Goal: Task Accomplishment & Management: Manage account settings

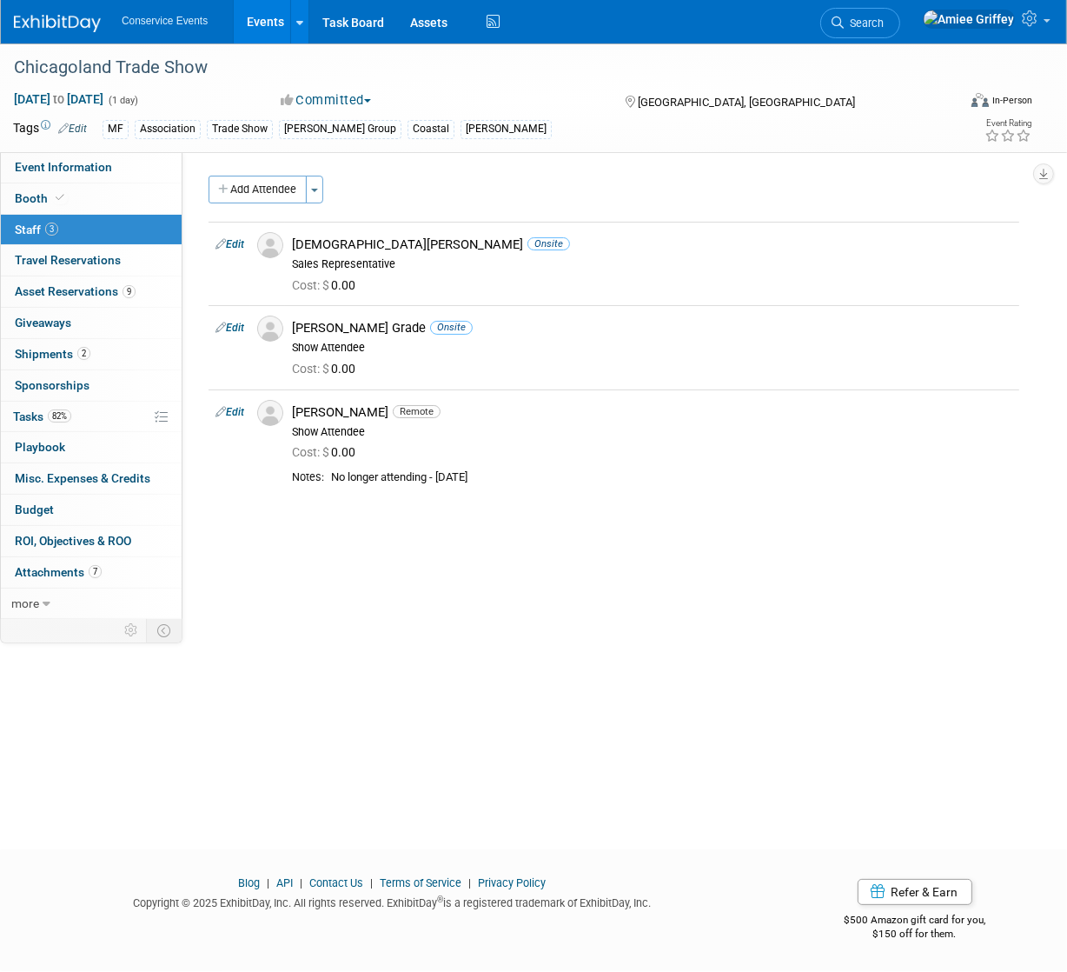
click at [271, 31] on link "Events" at bounding box center [265, 21] width 63 height 43
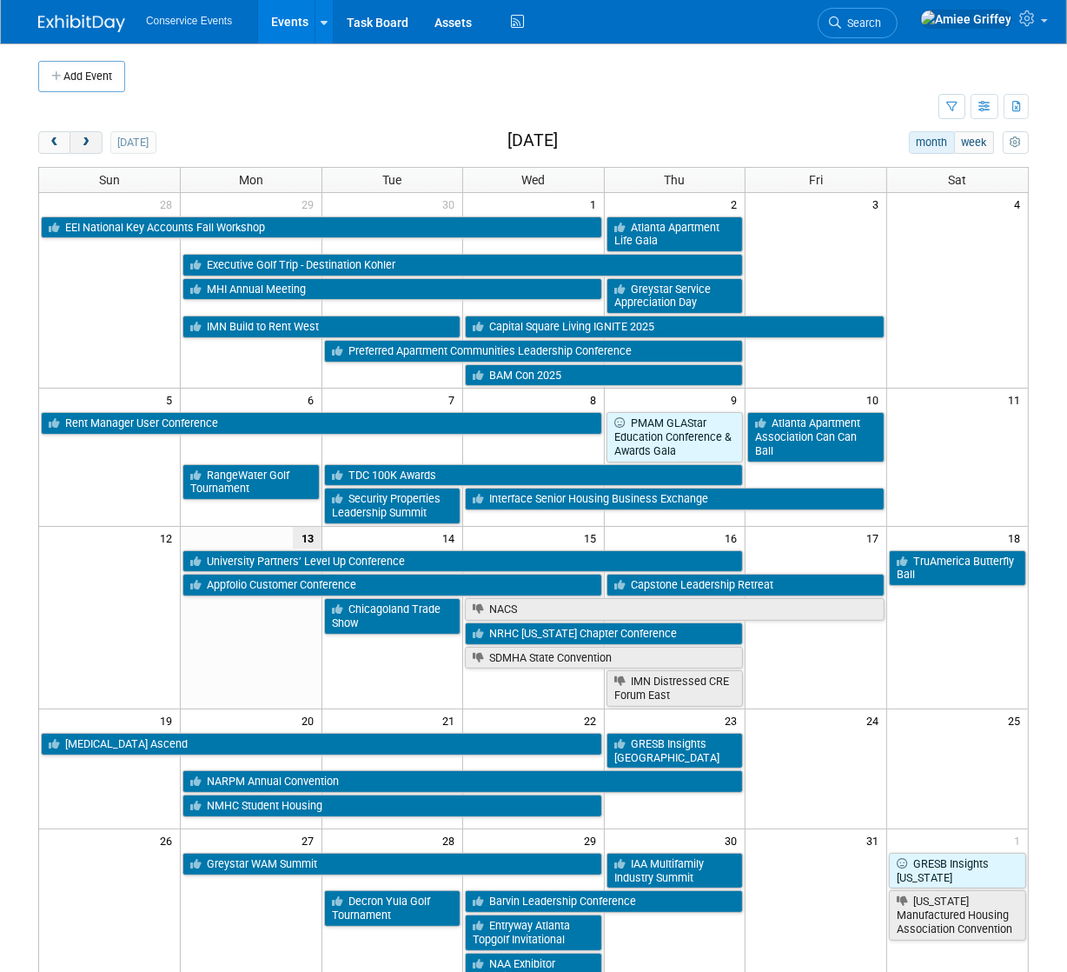
click at [86, 137] on span "next" at bounding box center [85, 142] width 13 height 11
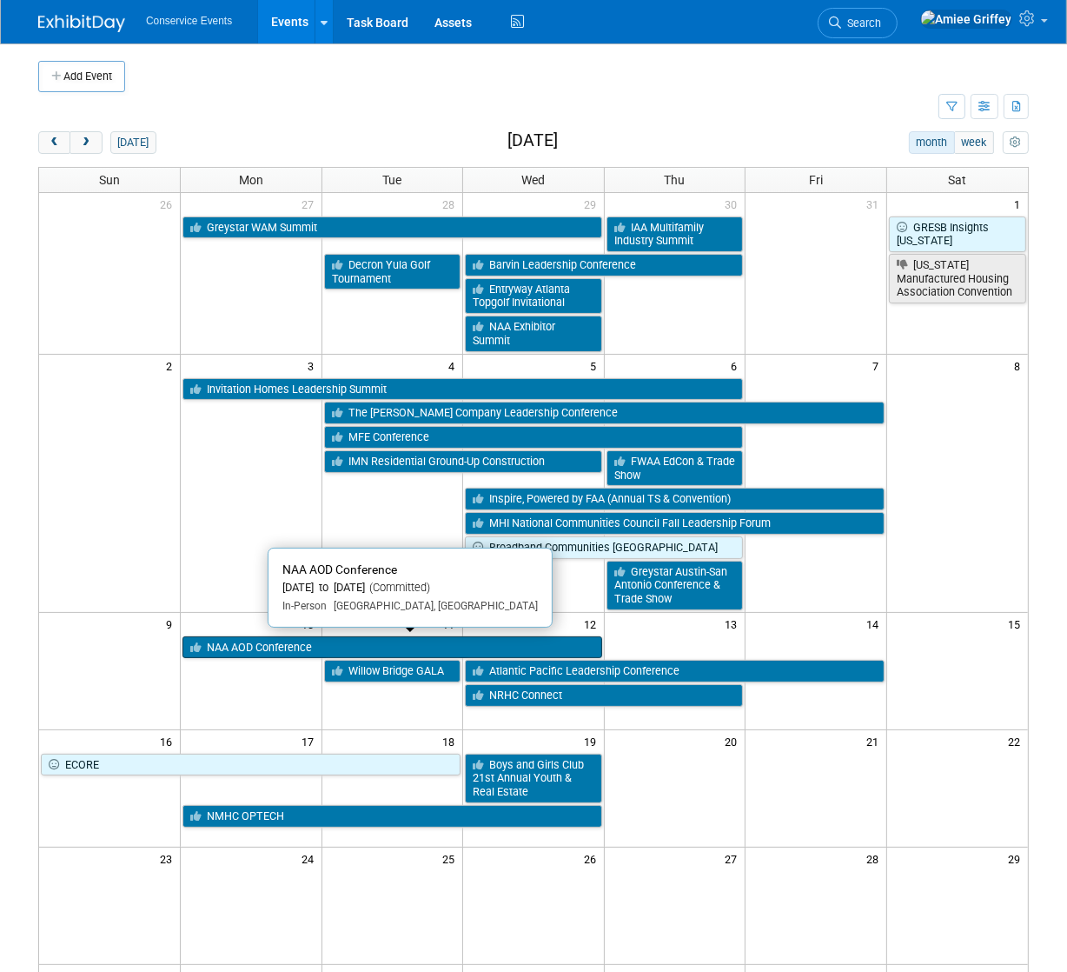
click at [287, 649] on link "NAA AOD Conference" at bounding box center [393, 647] width 420 height 23
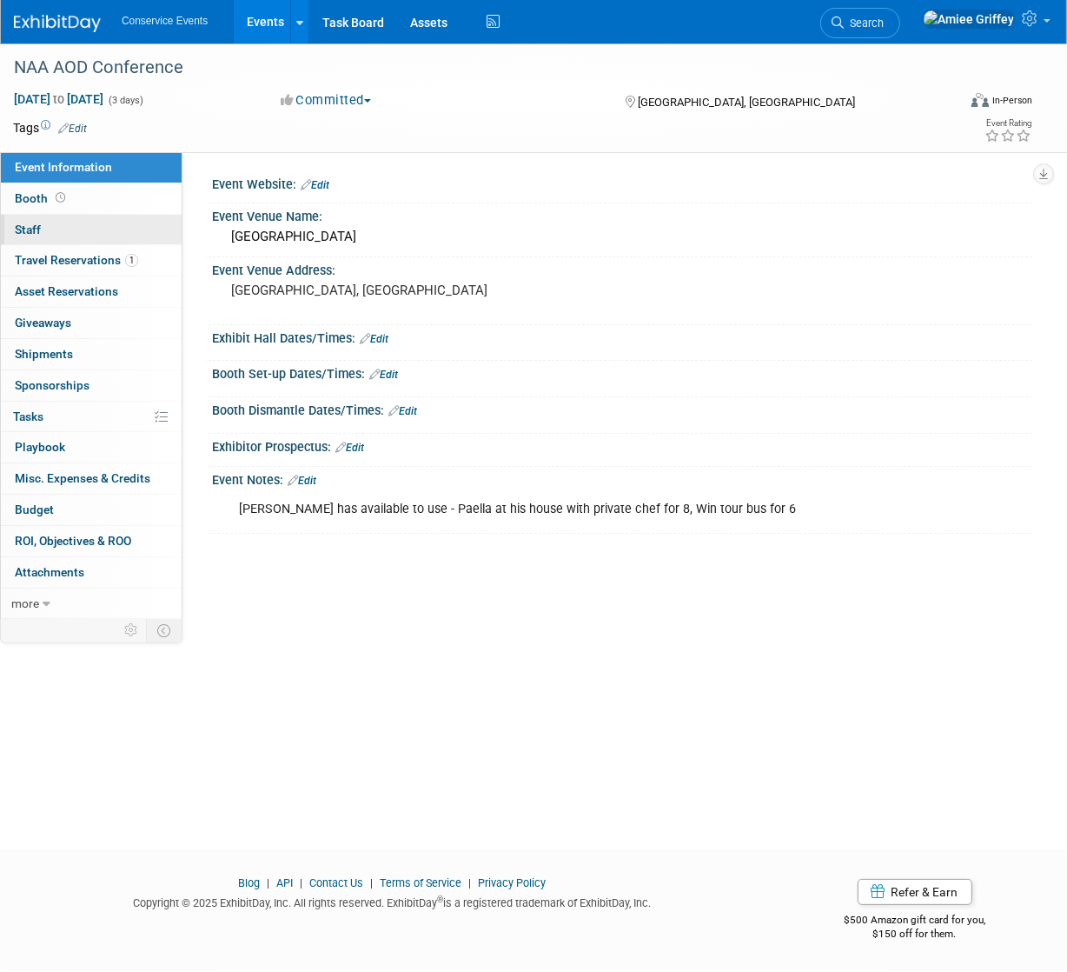
click at [58, 229] on link "0 Staff 0" at bounding box center [91, 230] width 181 height 30
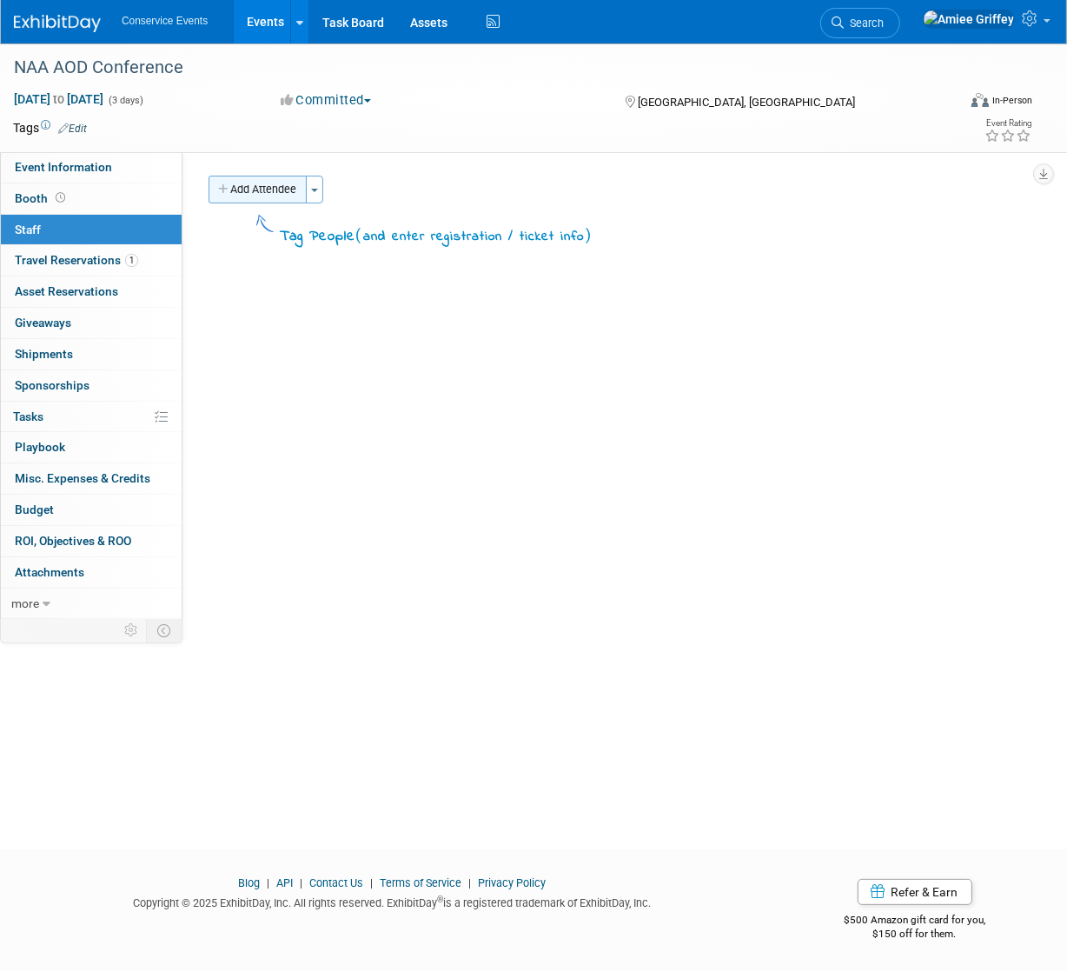
click at [261, 183] on button "Add Attendee" at bounding box center [258, 190] width 98 height 28
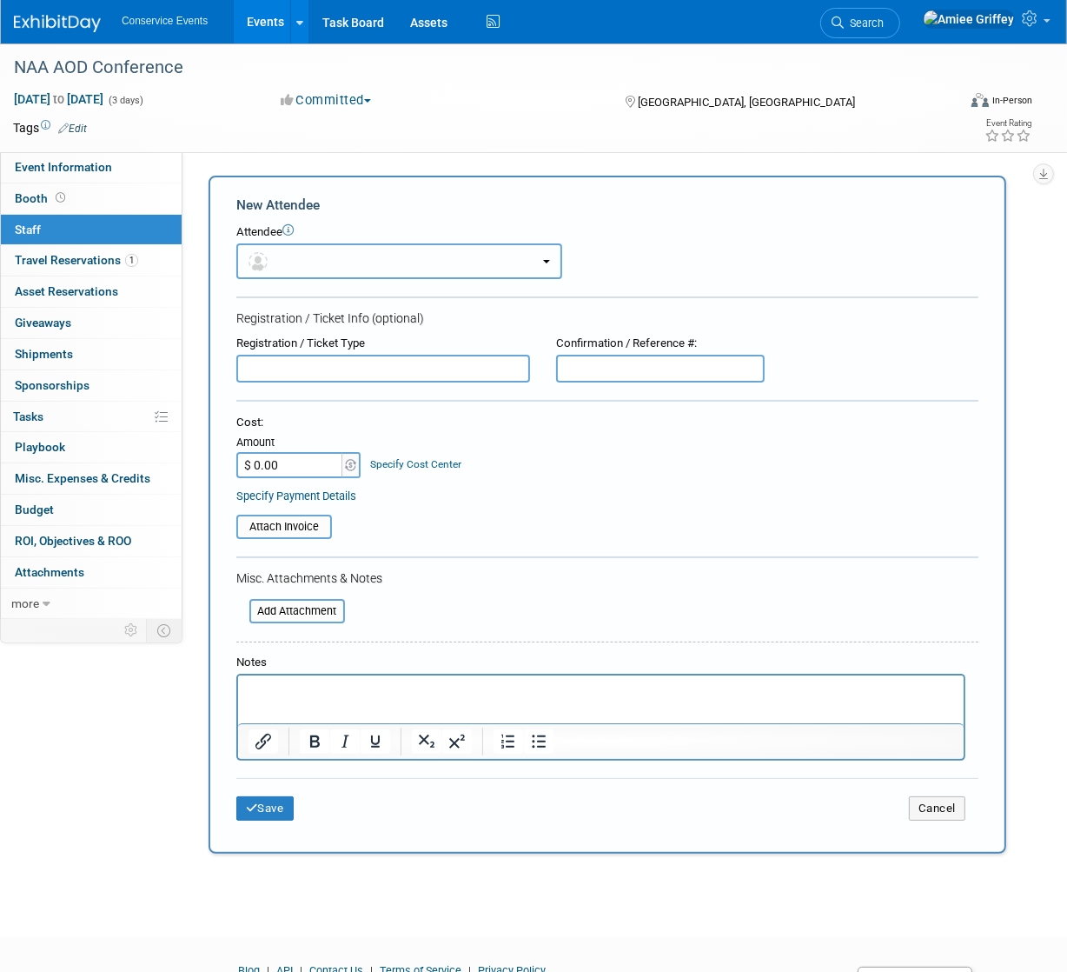
click at [290, 263] on button "button" at bounding box center [399, 261] width 326 height 36
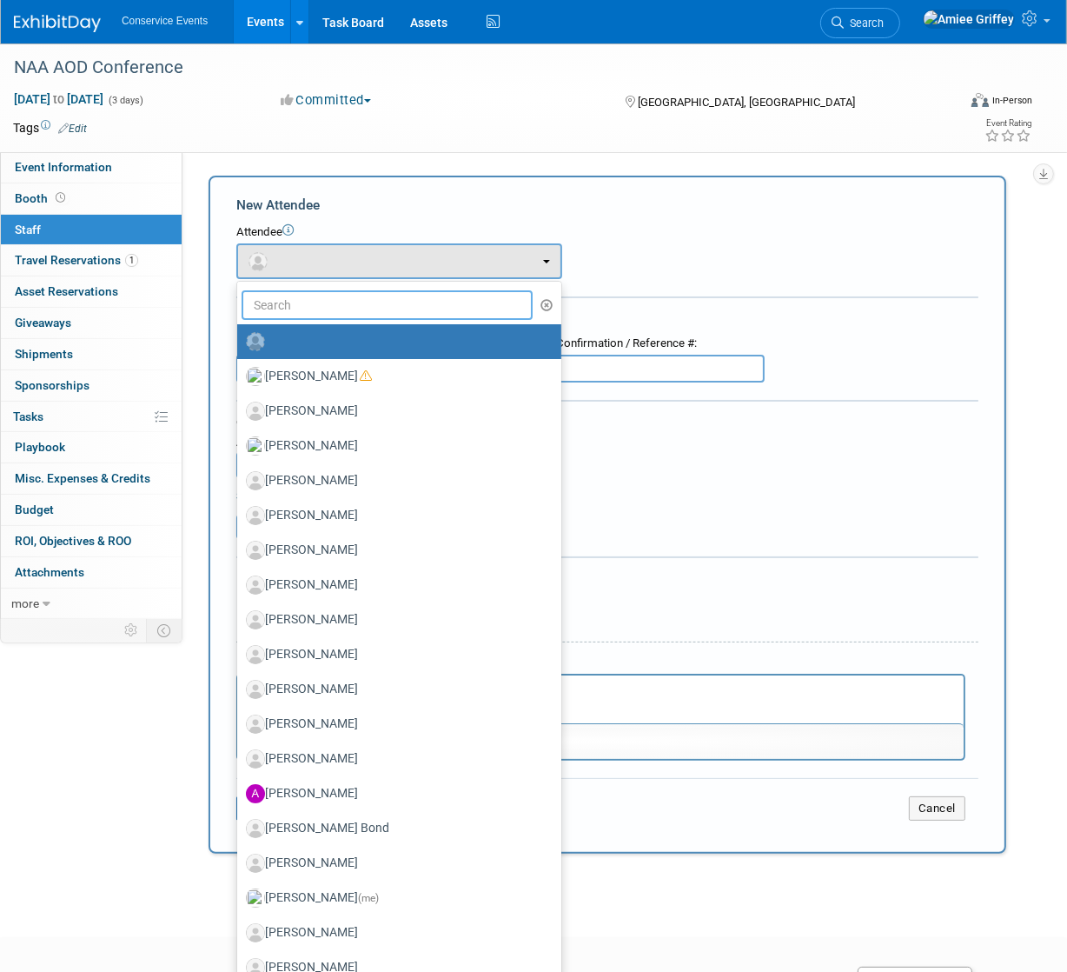
click at [304, 300] on input "text" at bounding box center [387, 305] width 291 height 30
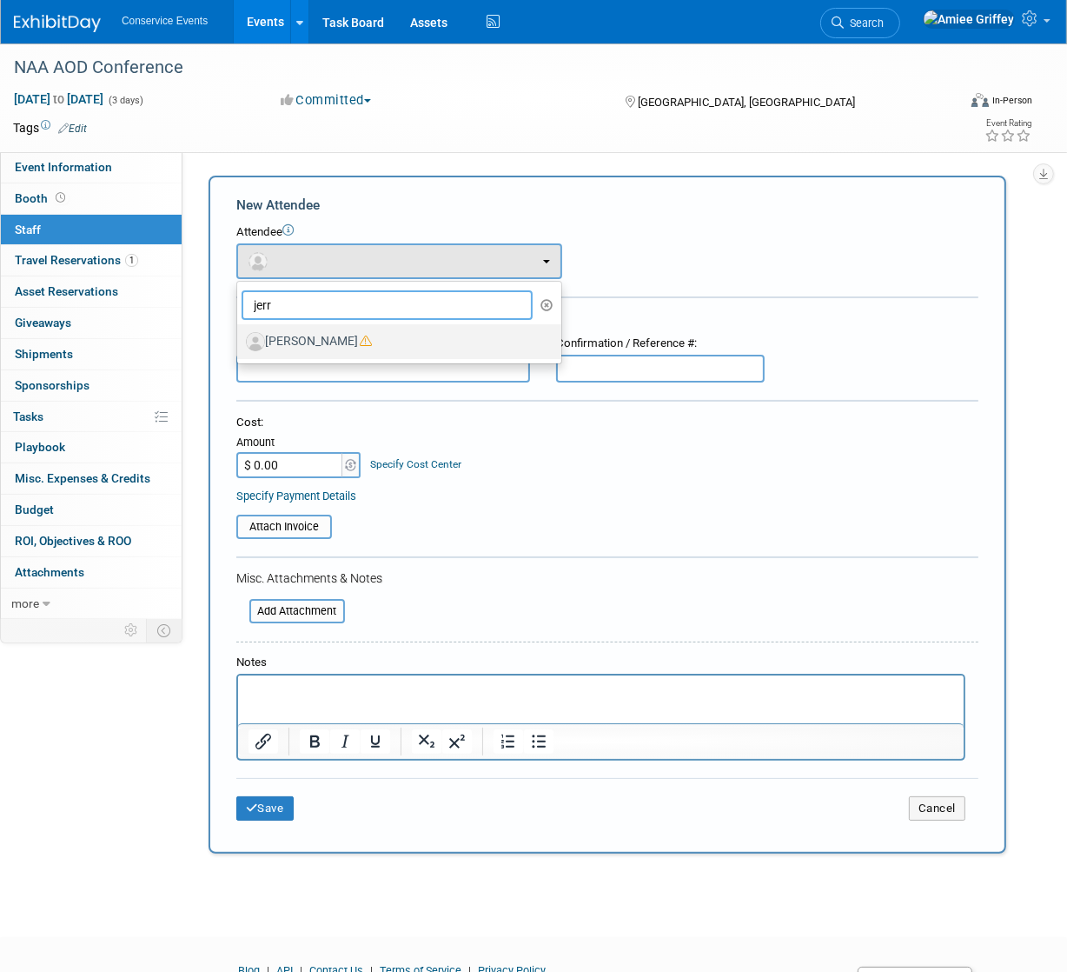
type input "jerr"
click at [316, 337] on label "[PERSON_NAME]" at bounding box center [395, 342] width 298 height 28
click at [240, 337] on input "[PERSON_NAME]" at bounding box center [234, 339] width 11 height 11
select select "2bb54cbb-2984-445f-9e37-c0309f185839"
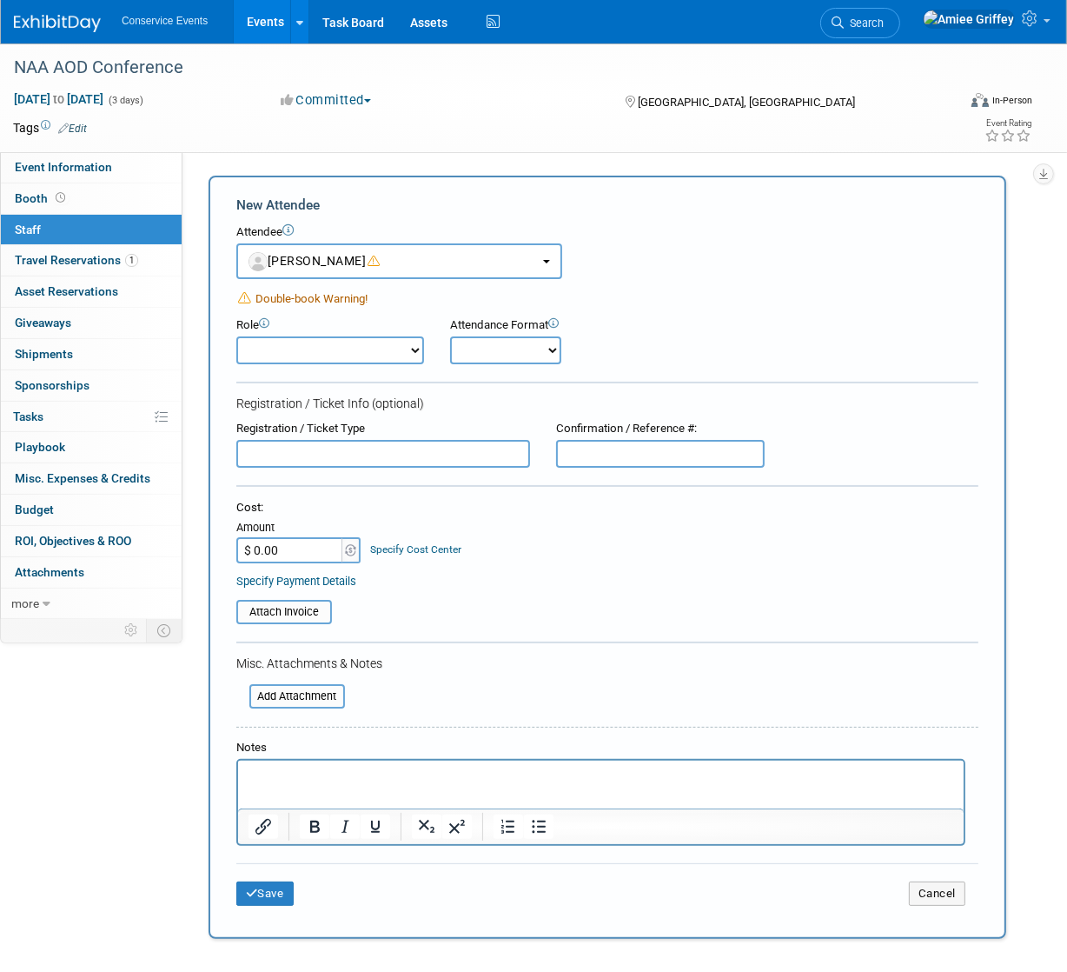
click at [366, 352] on select "Demonstrator Host Planner Presenter Sales Representative Set-up/Dismantle Crew …" at bounding box center [330, 350] width 188 height 28
select select "100"
click at [236, 336] on select "Demonstrator Host Planner Presenter Sales Representative Set-up/Dismantle Crew …" at bounding box center [330, 350] width 188 height 28
click at [518, 349] on select "Onsite Remote" at bounding box center [505, 350] width 111 height 28
select select "1"
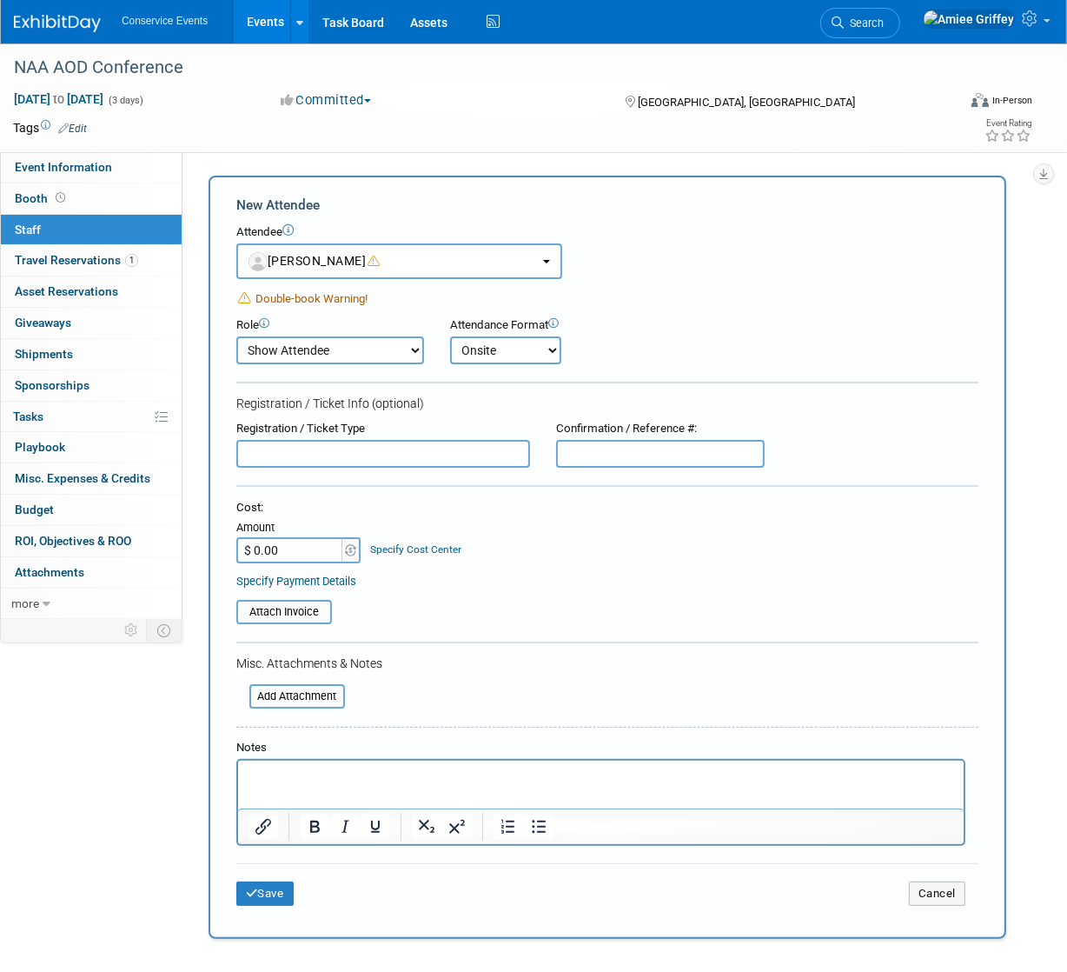
click at [450, 336] on select "Onsite Remote" at bounding box center [505, 350] width 111 height 28
click at [278, 893] on button "Save" at bounding box center [264, 893] width 57 height 24
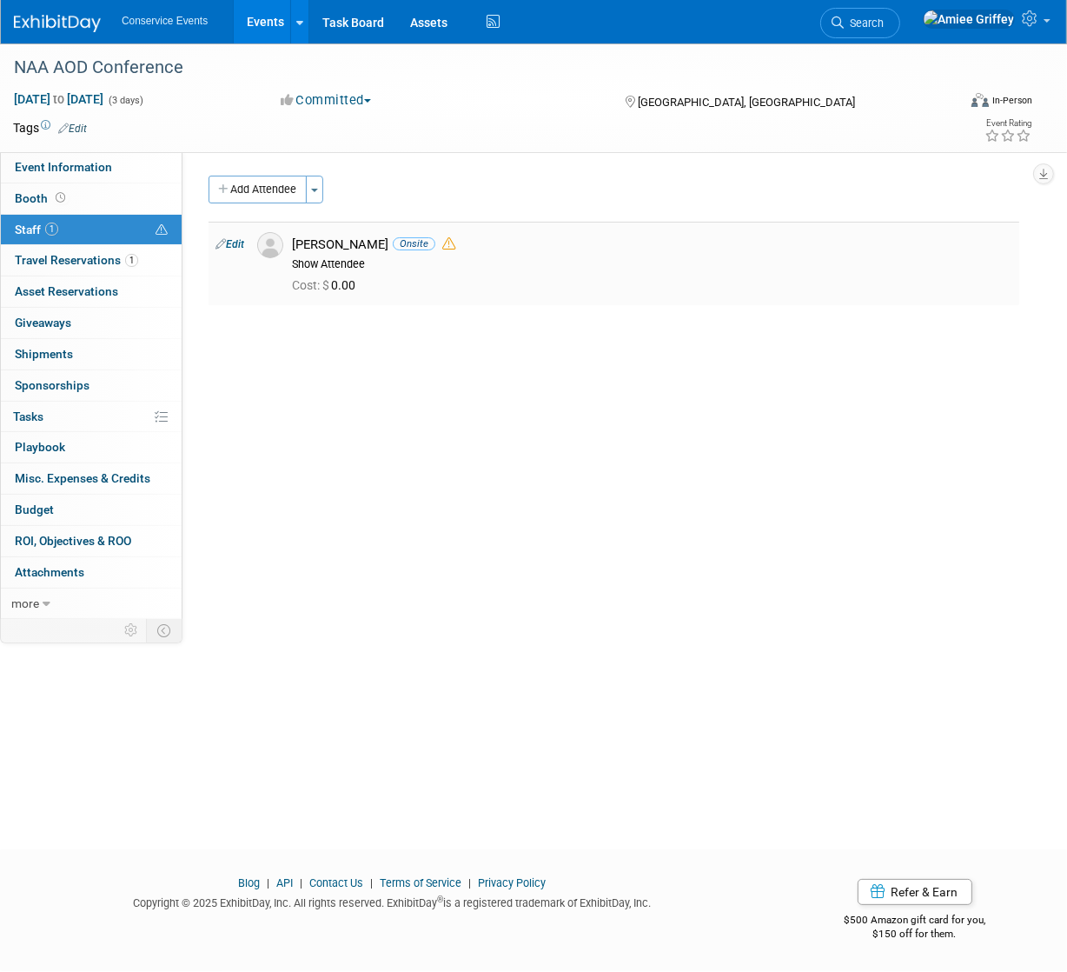
click at [442, 245] on icon at bounding box center [448, 243] width 13 height 13
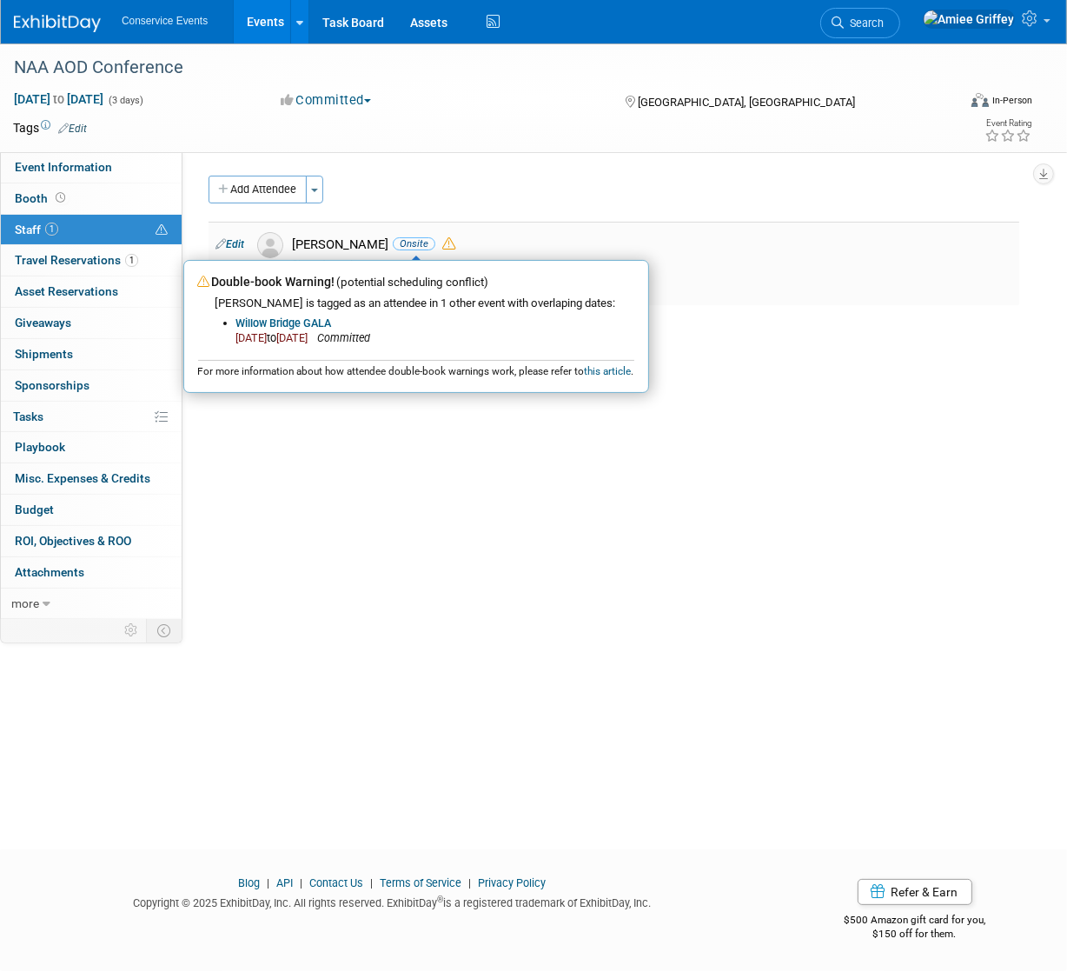
click at [442, 243] on icon at bounding box center [448, 243] width 13 height 13
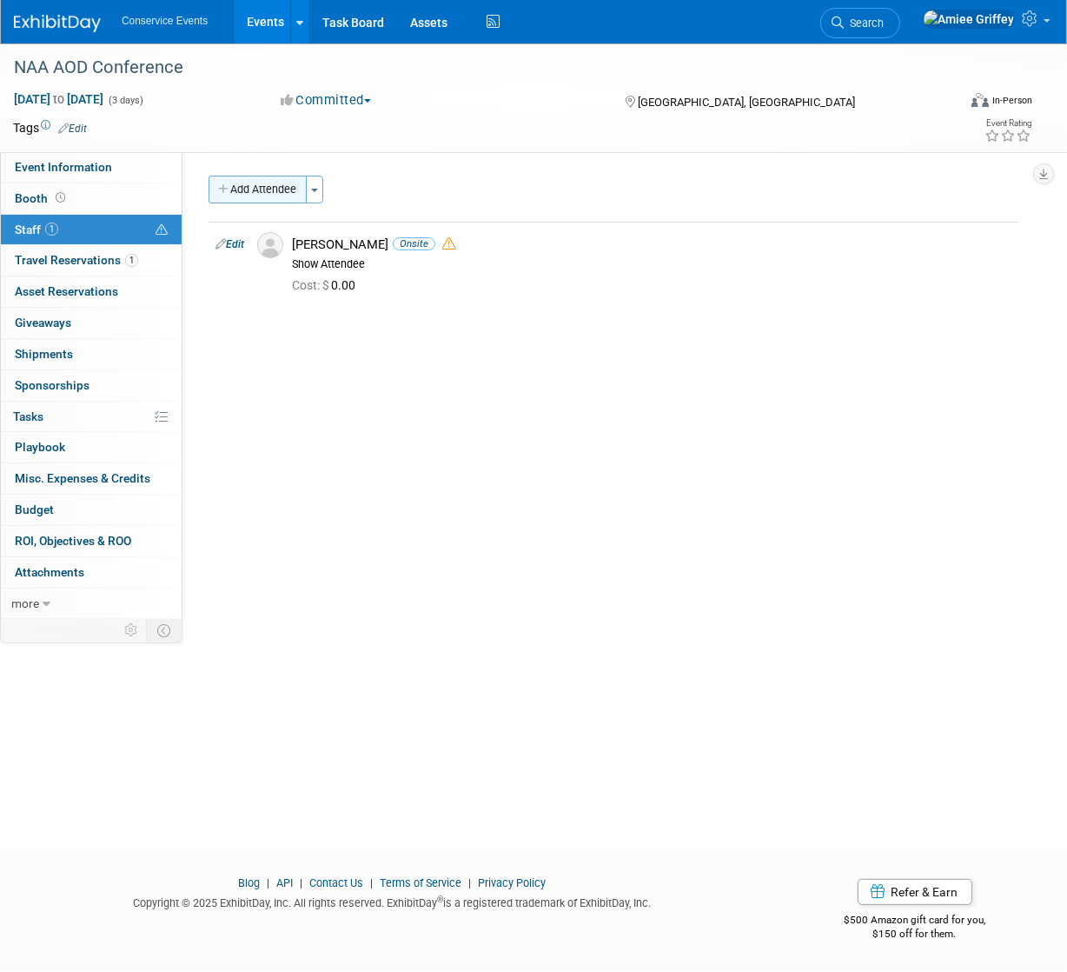
click at [274, 189] on button "Add Attendee" at bounding box center [258, 190] width 98 height 28
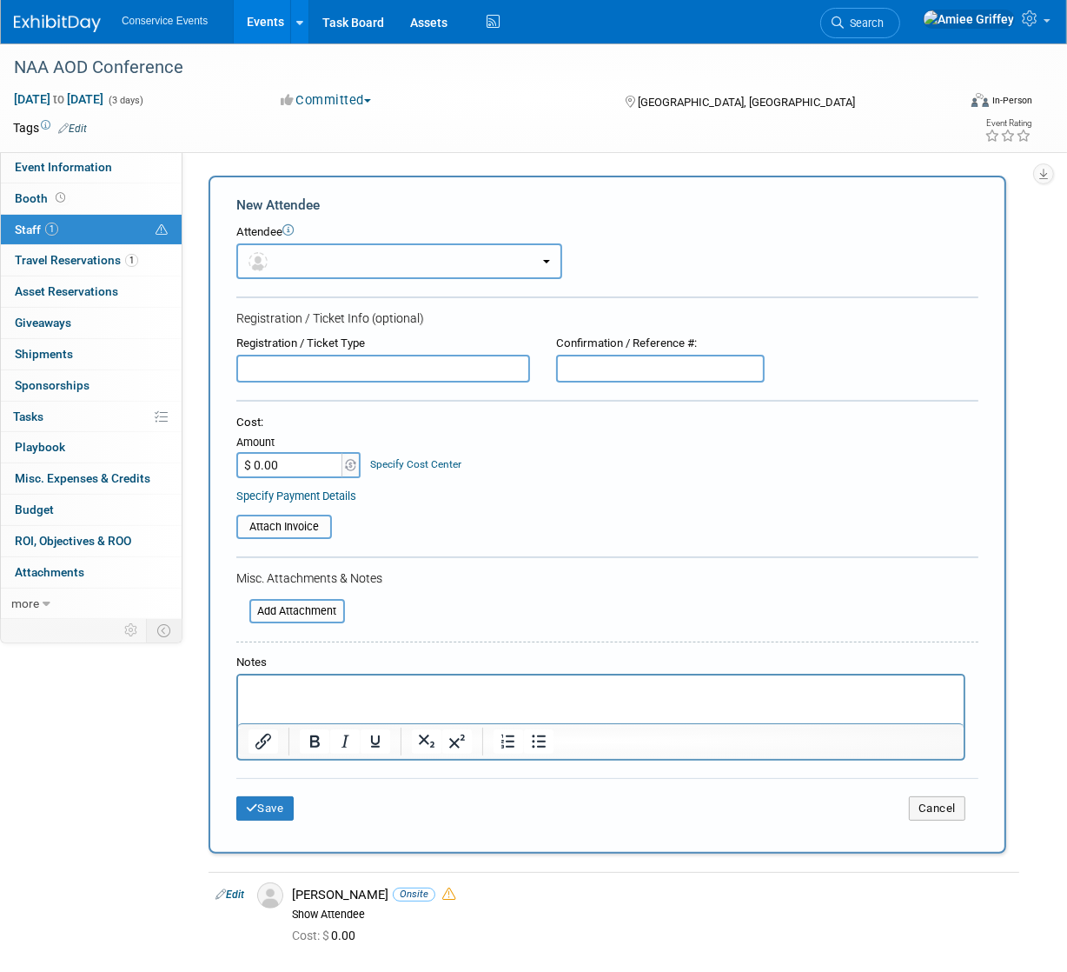
click at [309, 263] on button "button" at bounding box center [399, 261] width 326 height 36
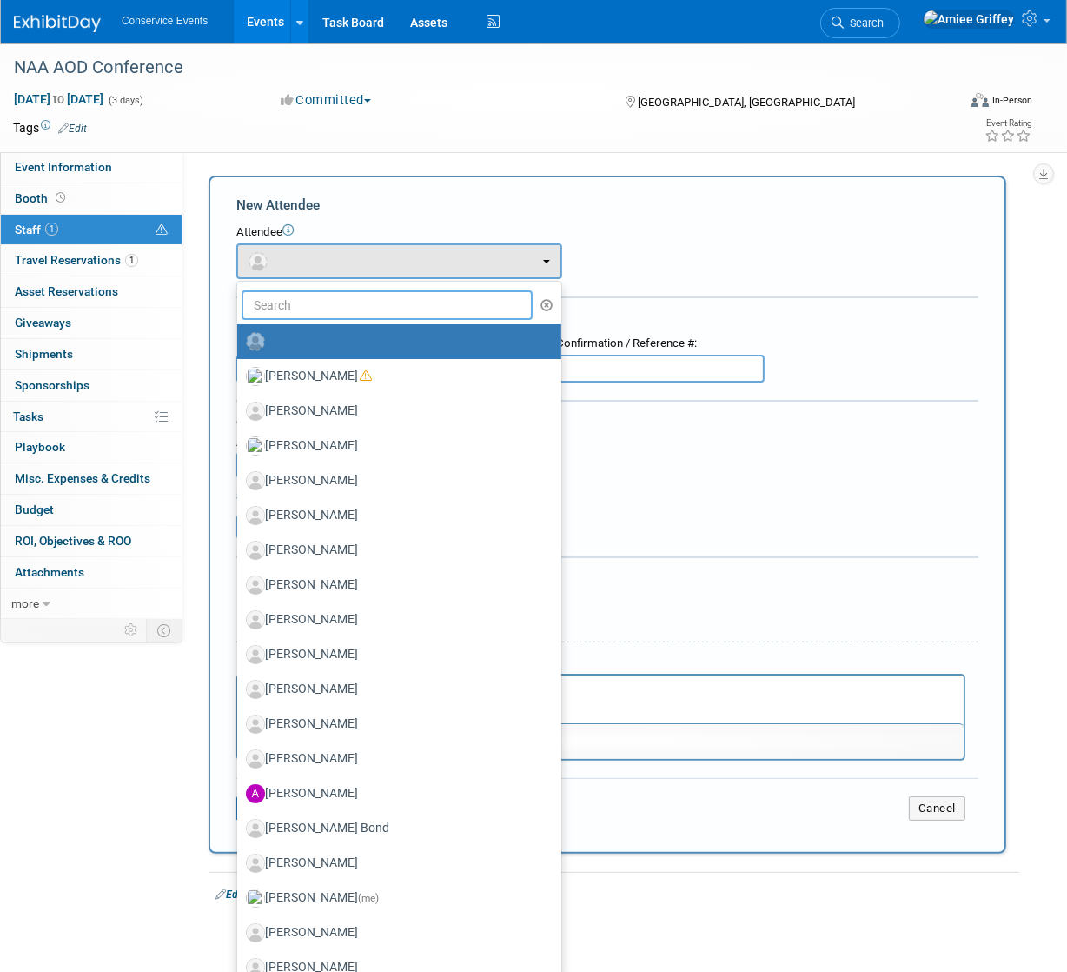
click at [318, 305] on input "text" at bounding box center [387, 305] width 291 height 30
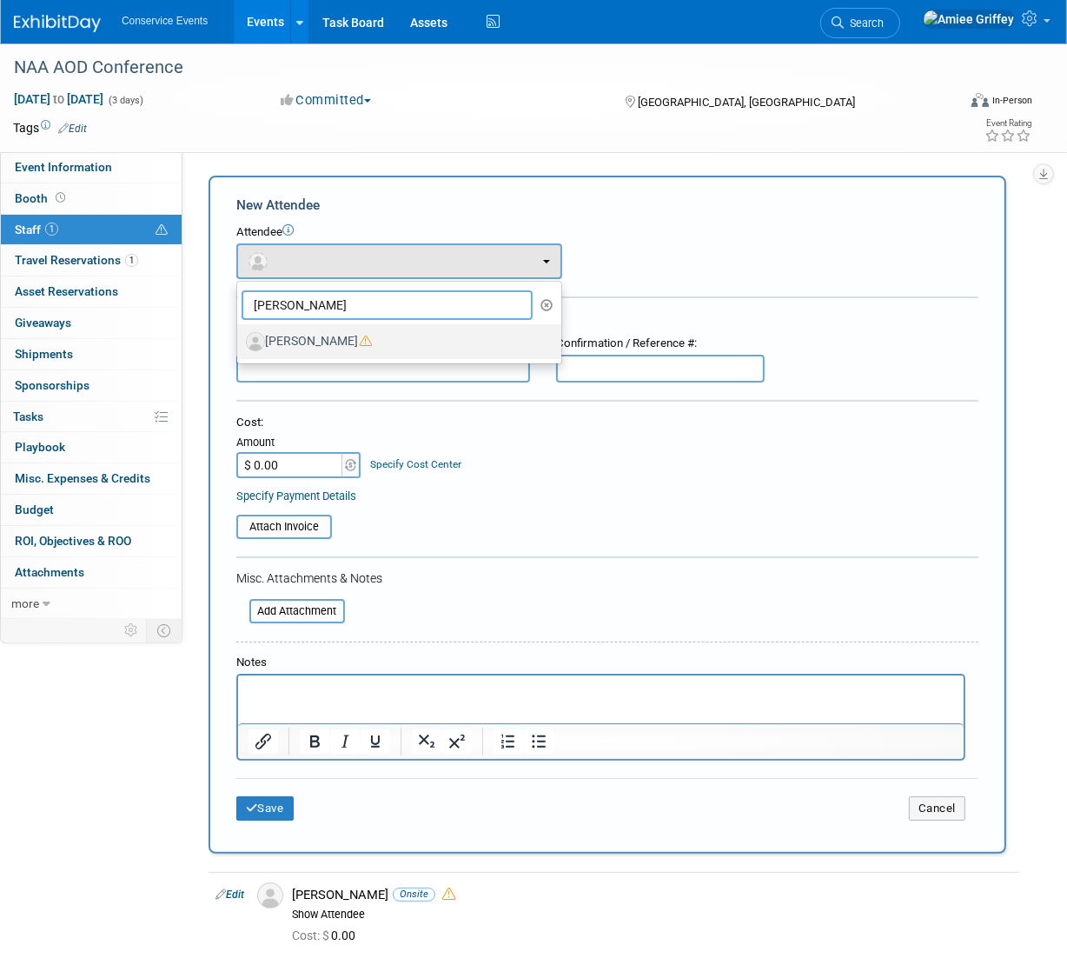
type input "jeff"
click at [332, 336] on label "[PERSON_NAME]" at bounding box center [395, 342] width 298 height 28
click at [240, 336] on input "[PERSON_NAME]" at bounding box center [234, 339] width 11 height 11
select select "ff8b4fd6-223a-4224-8cf5-0fbf37e99732"
select select "4"
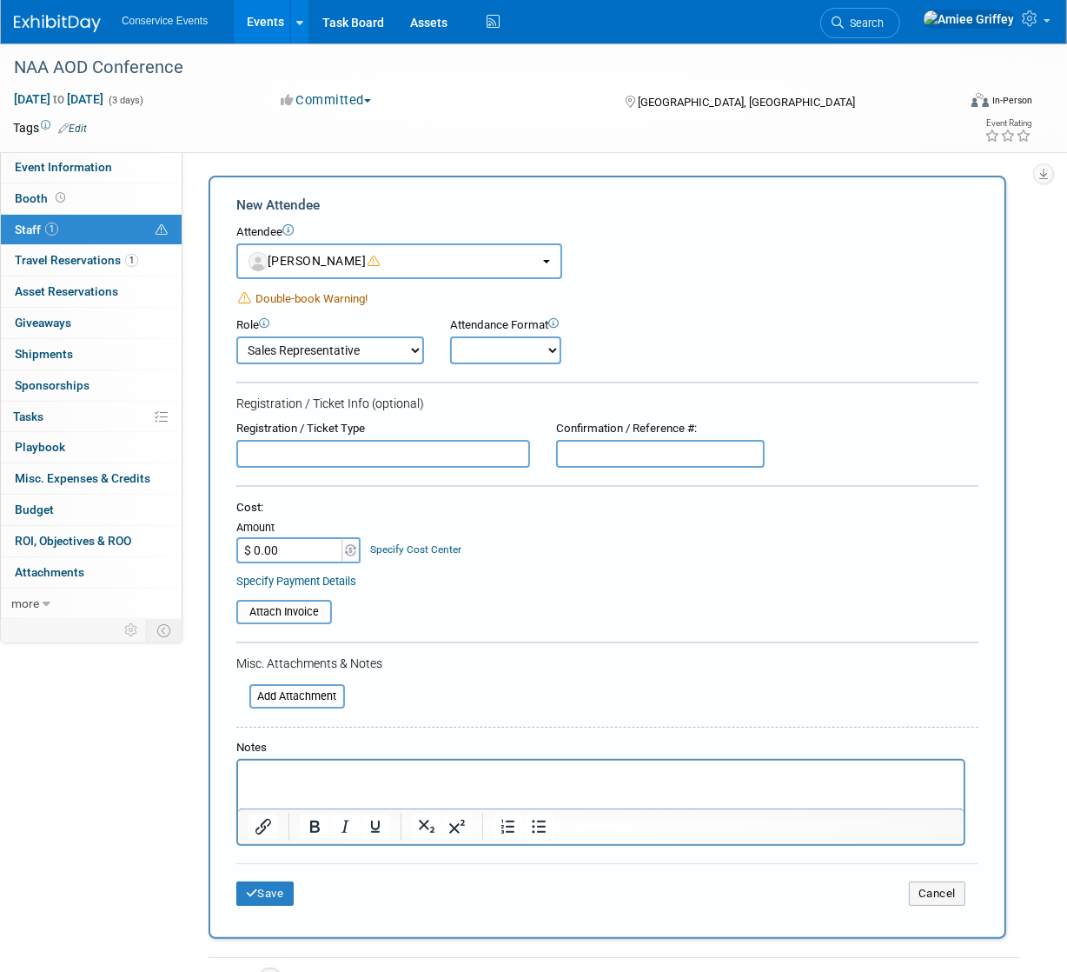
click at [520, 362] on select "Onsite Remote" at bounding box center [505, 350] width 111 height 28
select select "1"
click at [450, 336] on select "Onsite Remote" at bounding box center [505, 350] width 111 height 28
click at [271, 890] on button "Save" at bounding box center [264, 893] width 57 height 24
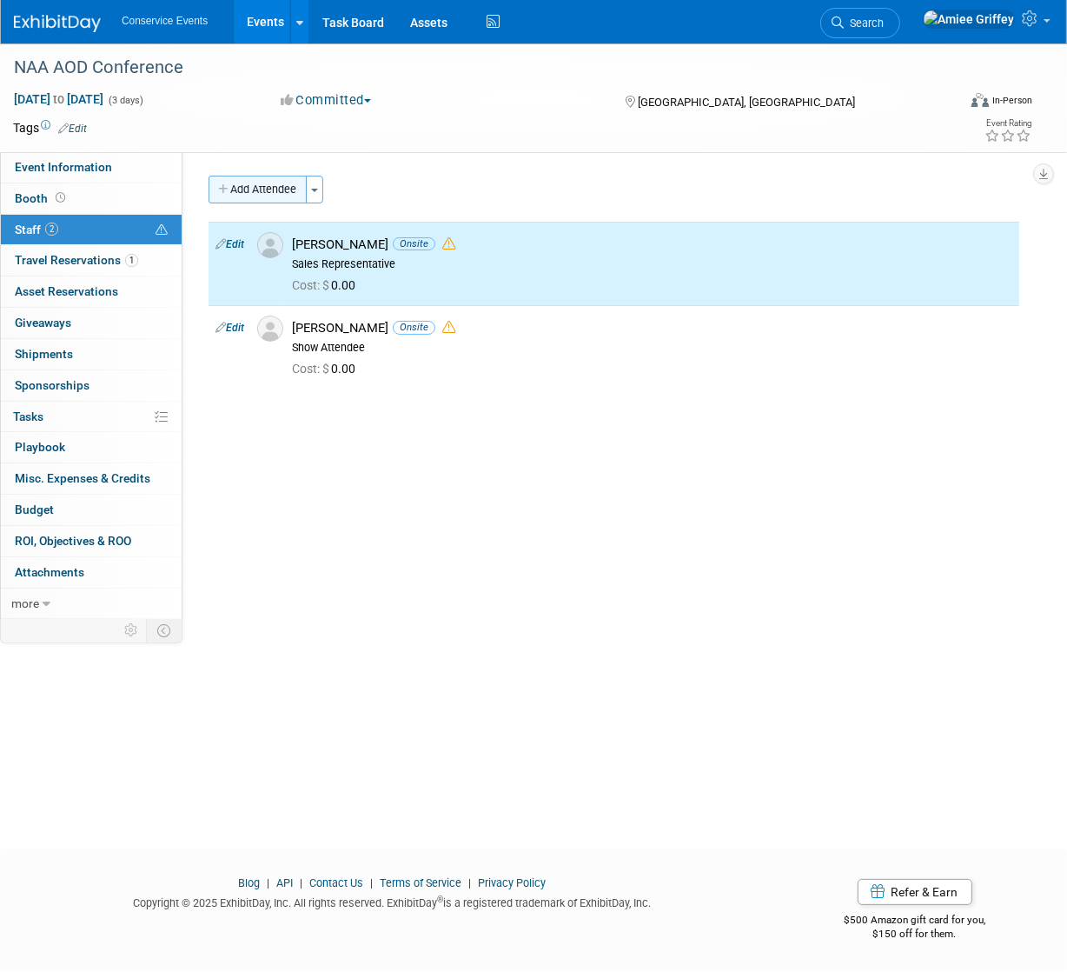
click at [251, 183] on button "Add Attendee" at bounding box center [258, 190] width 98 height 28
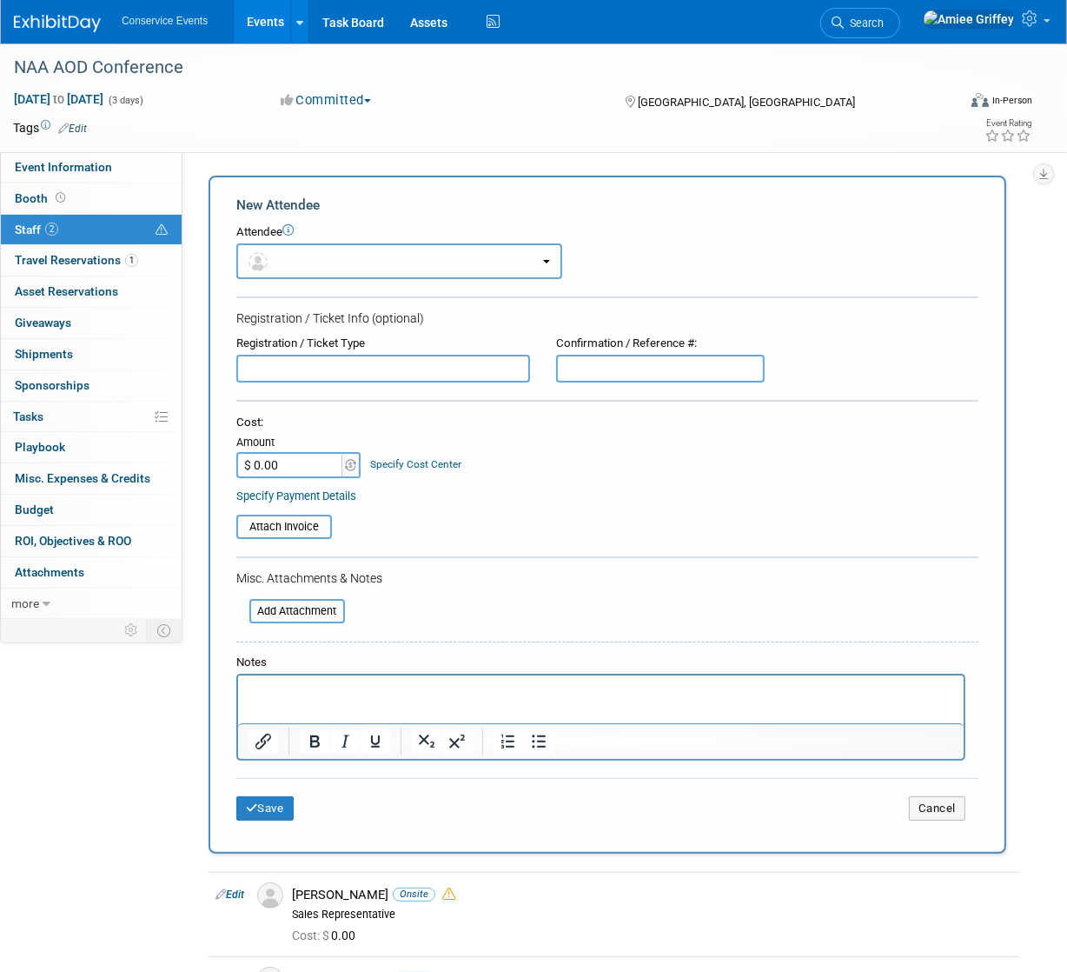
click at [323, 261] on button "button" at bounding box center [399, 261] width 326 height 36
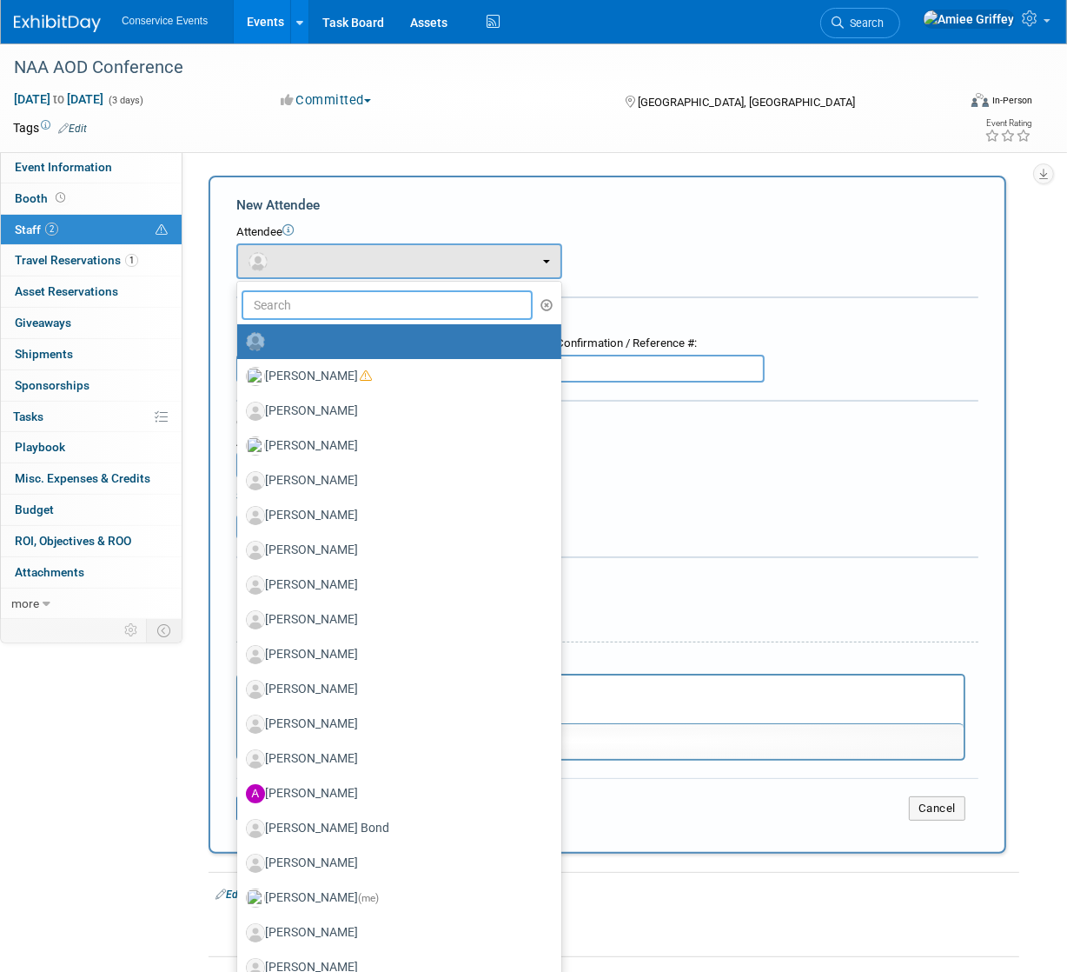
click at [339, 303] on input "text" at bounding box center [387, 305] width 291 height 30
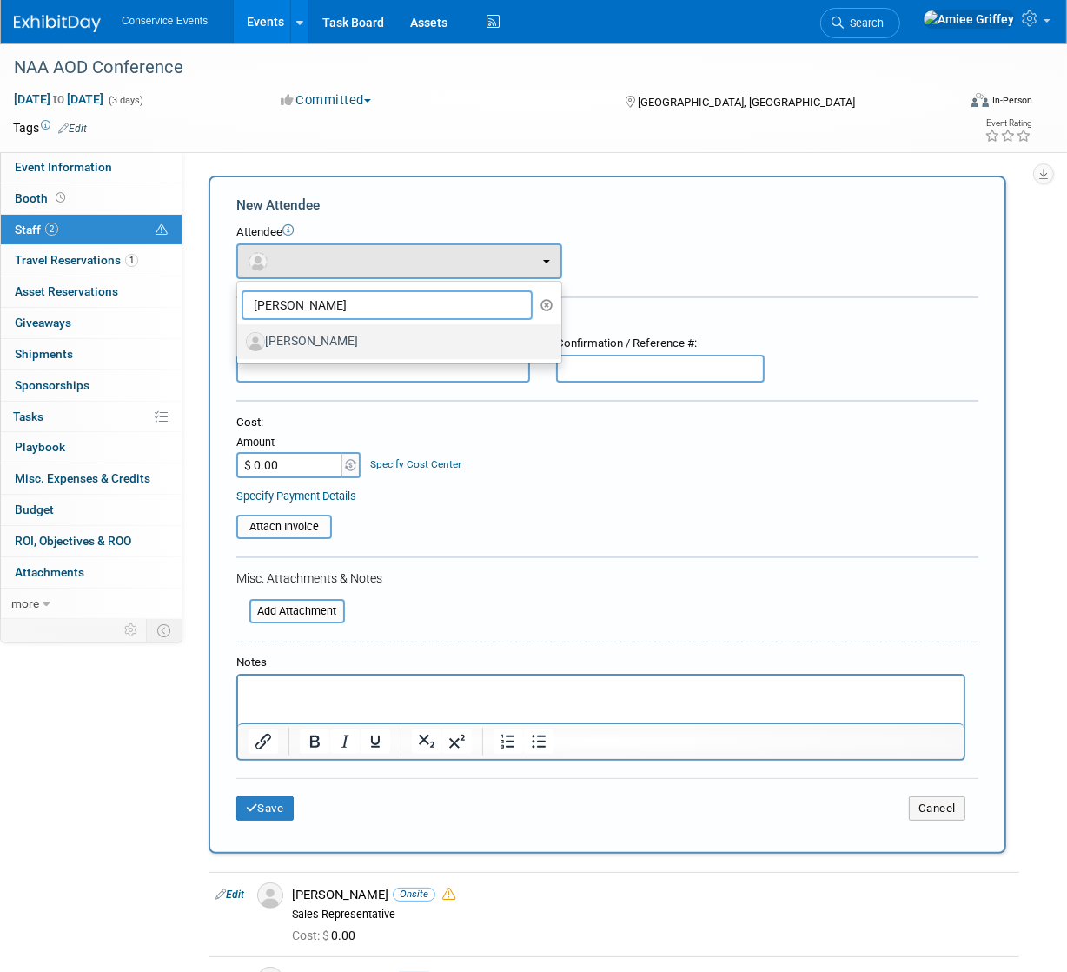
type input "zach"
click at [329, 342] on label "[PERSON_NAME]" at bounding box center [395, 342] width 298 height 28
click at [240, 342] on input "[PERSON_NAME]" at bounding box center [234, 339] width 11 height 11
select select "f3b7bc9b-f3f1-4f93-a793-f3904661ca06"
select select "4"
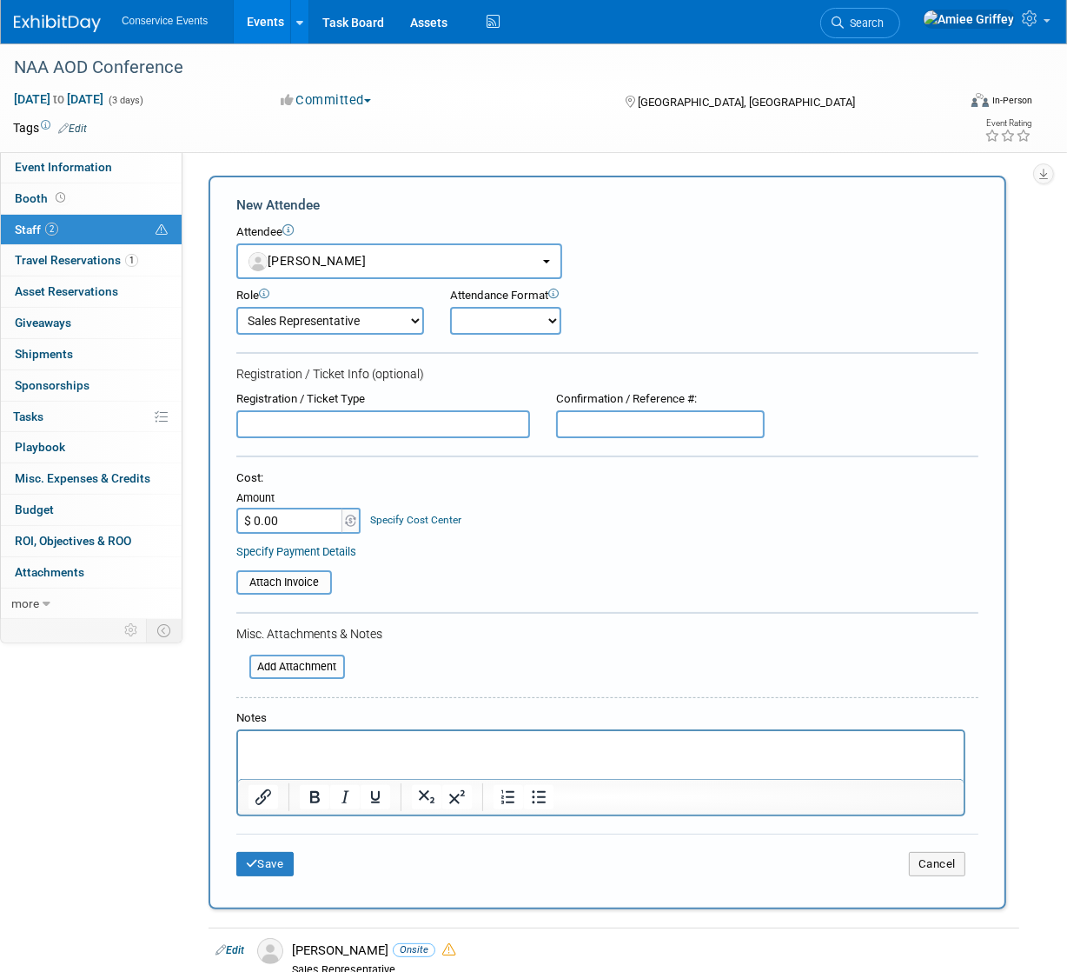
click at [534, 317] on select "Onsite Remote" at bounding box center [505, 321] width 111 height 28
select select "1"
click at [450, 307] on select "Onsite Remote" at bounding box center [505, 321] width 111 height 28
click at [247, 869] on button "Save" at bounding box center [264, 864] width 57 height 24
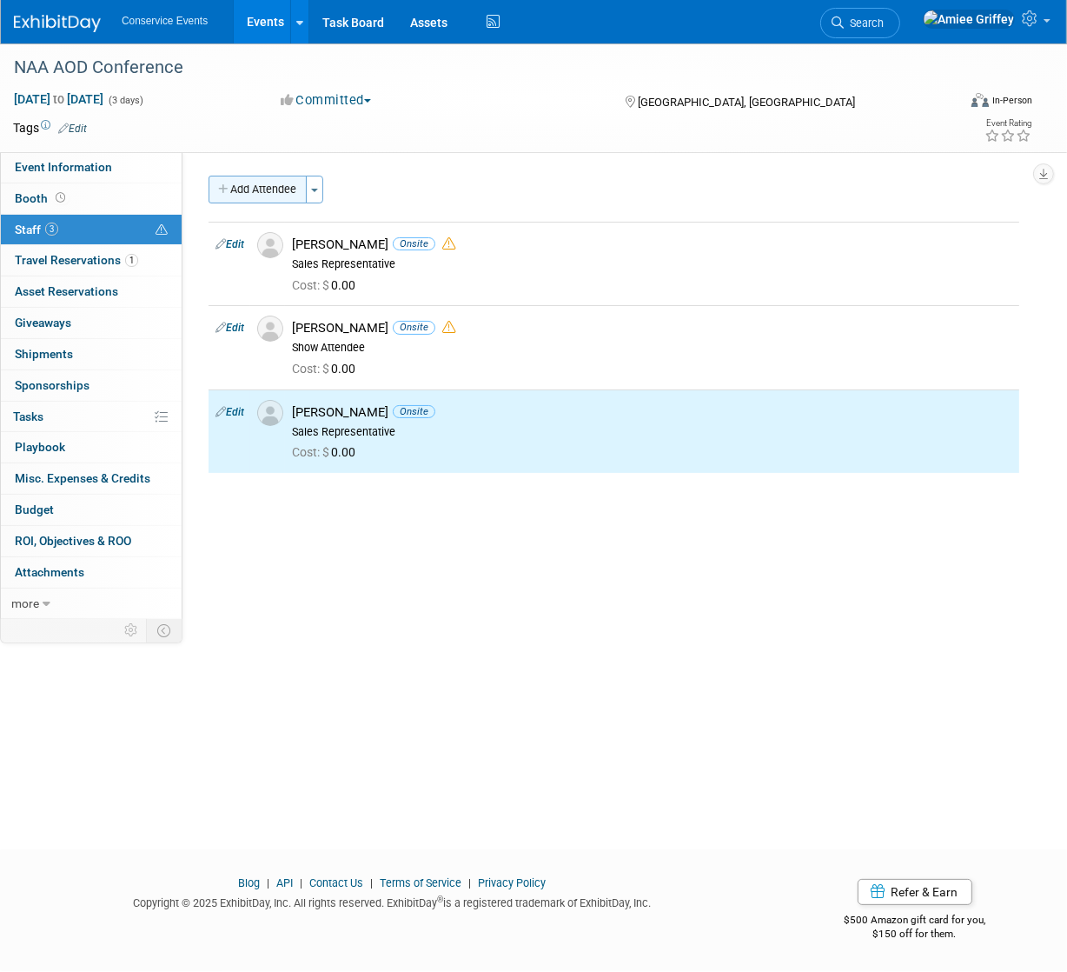
click at [276, 183] on button "Add Attendee" at bounding box center [258, 190] width 98 height 28
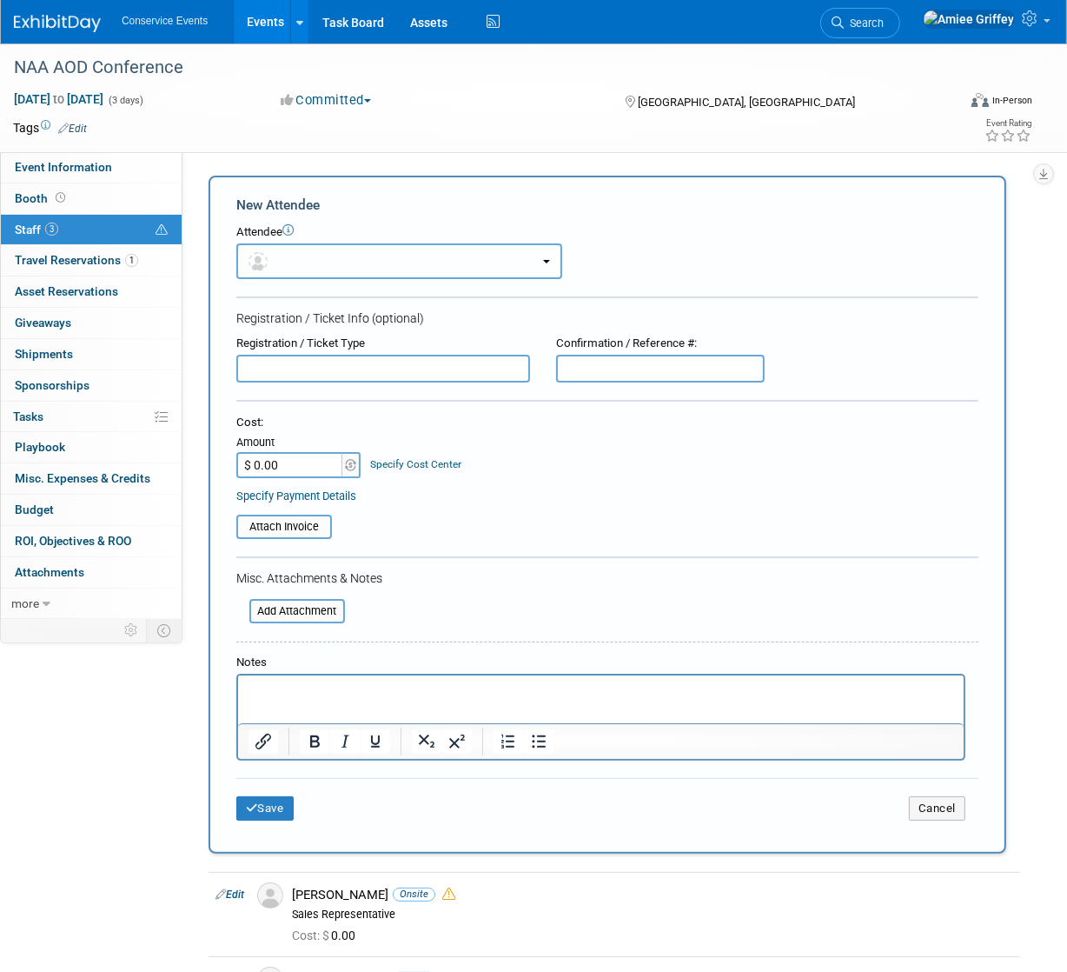
click at [367, 269] on button "button" at bounding box center [399, 261] width 326 height 36
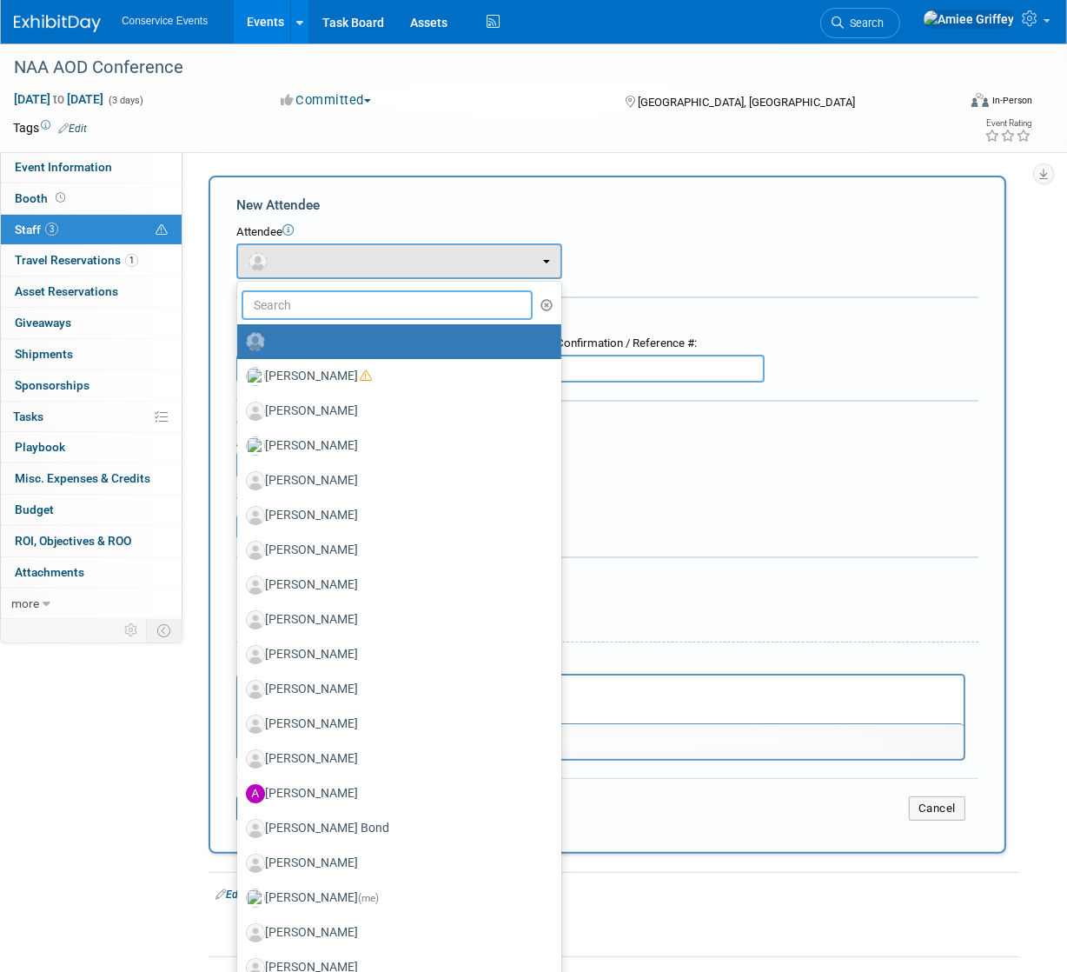
click at [369, 303] on input "text" at bounding box center [387, 305] width 291 height 30
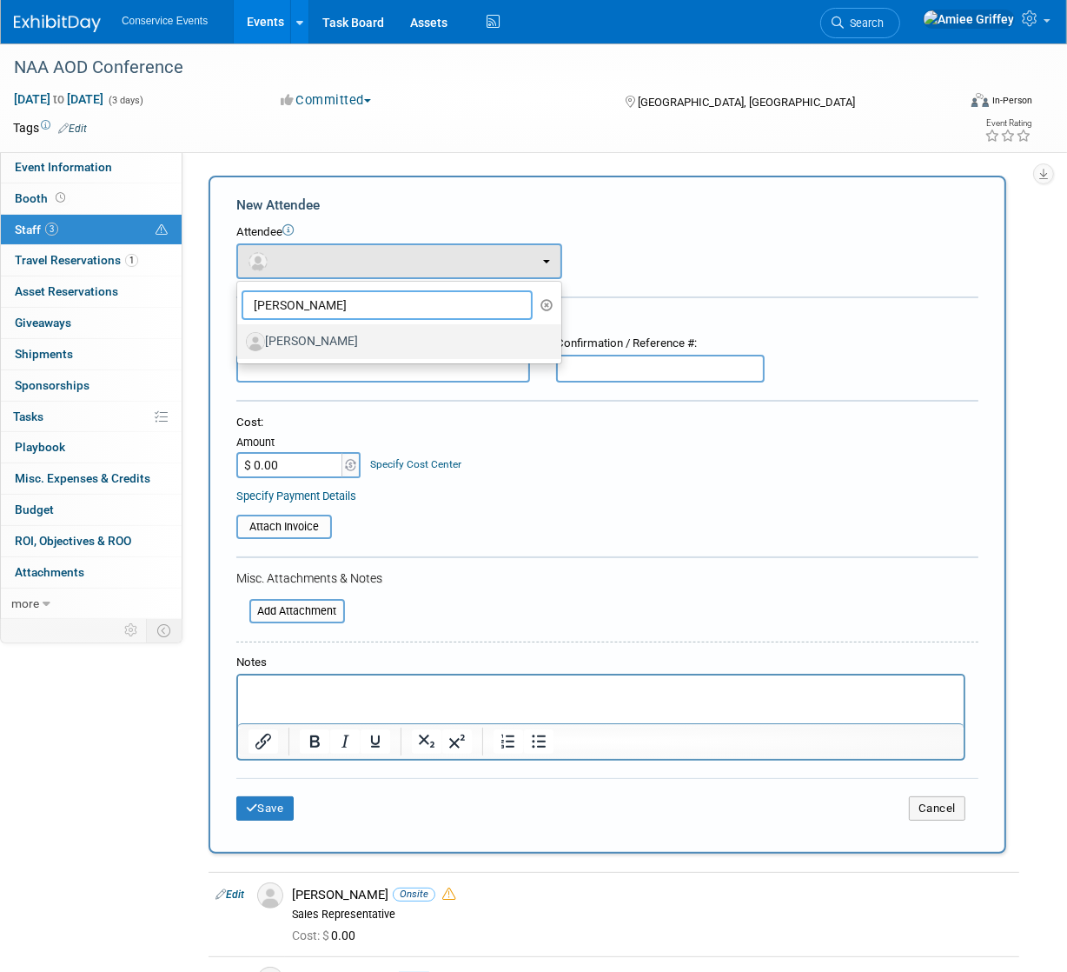
type input "pam"
click at [335, 342] on label "[PERSON_NAME]" at bounding box center [395, 342] width 298 height 28
click at [240, 342] on input "[PERSON_NAME]" at bounding box center [234, 339] width 11 height 11
select select "04700e6a-88b1-4253-807d-a1a079a18dc2"
select select "4"
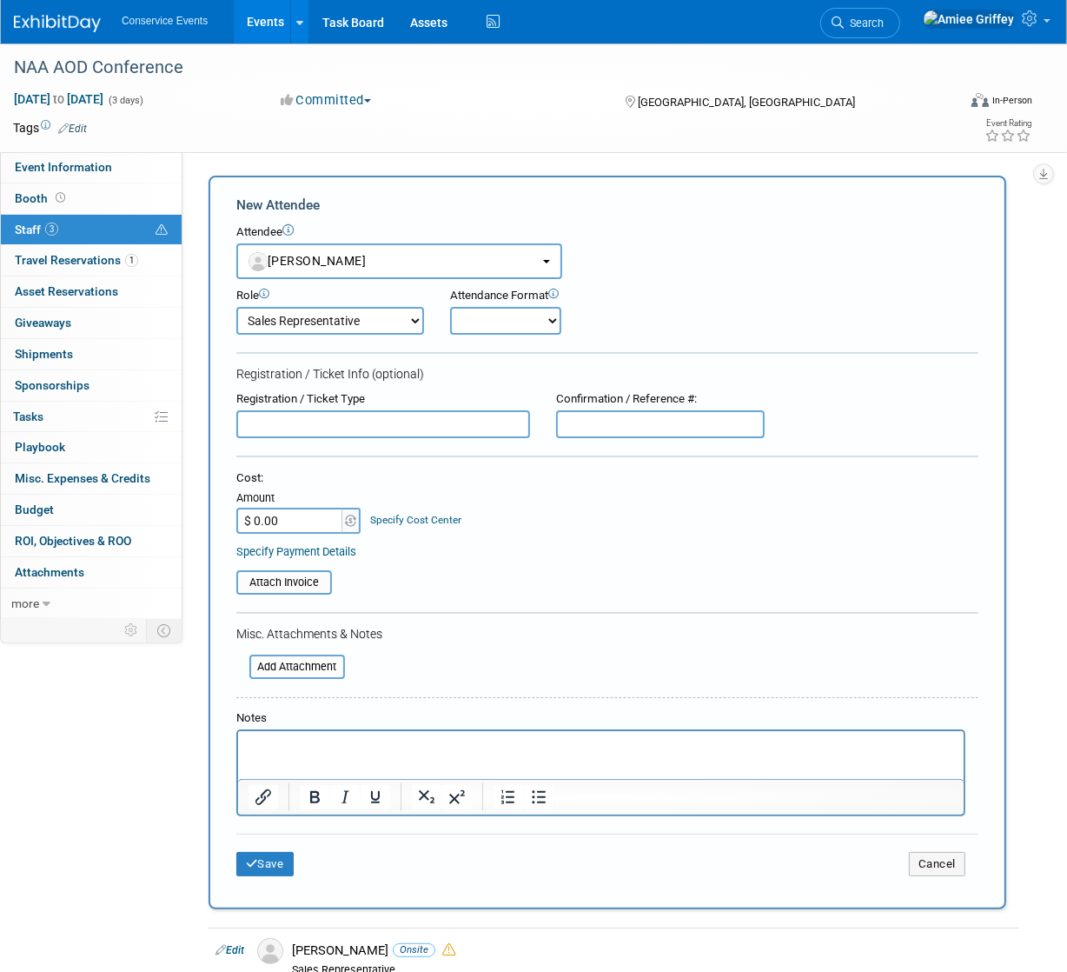
click at [494, 320] on select "Onsite Remote" at bounding box center [505, 321] width 111 height 28
select select "1"
click at [450, 307] on select "Onsite Remote" at bounding box center [505, 321] width 111 height 28
click at [271, 861] on button "Save" at bounding box center [264, 864] width 57 height 24
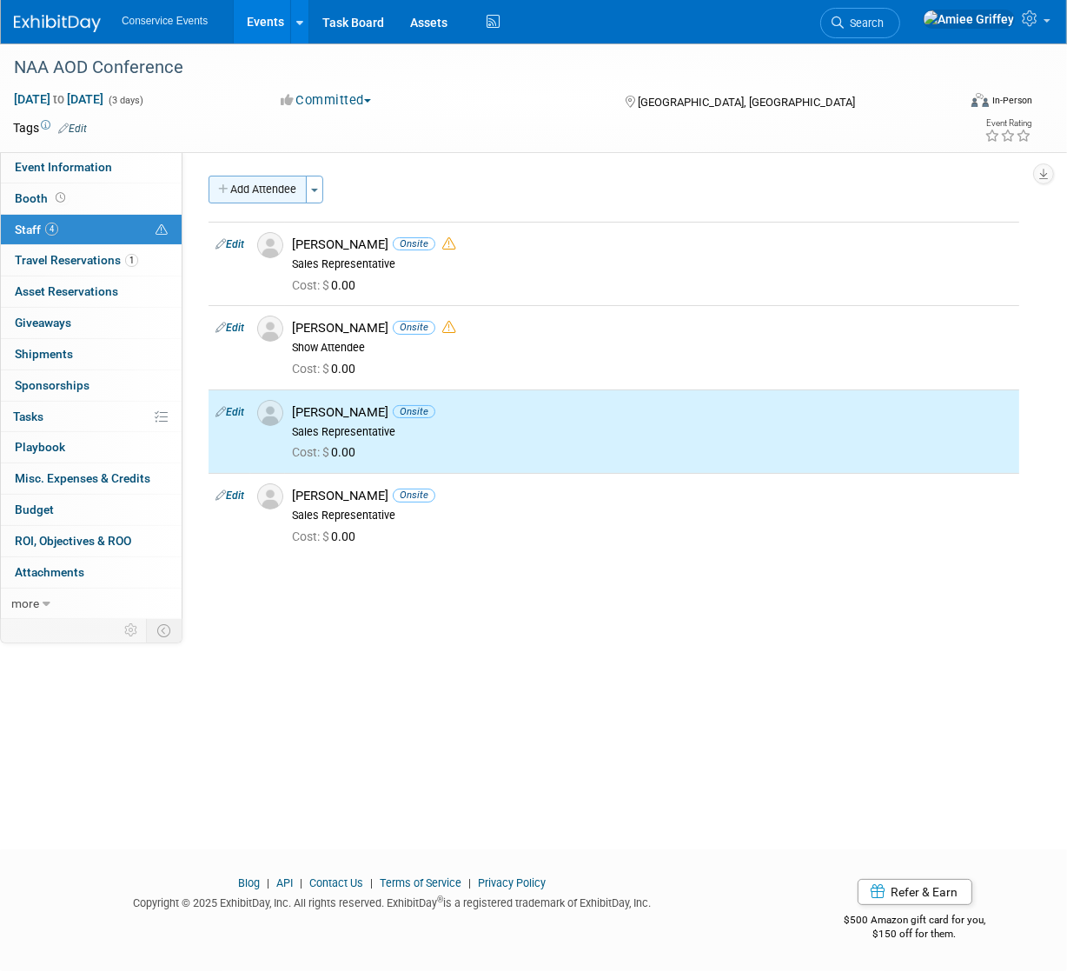
click at [274, 195] on button "Add Attendee" at bounding box center [258, 190] width 98 height 28
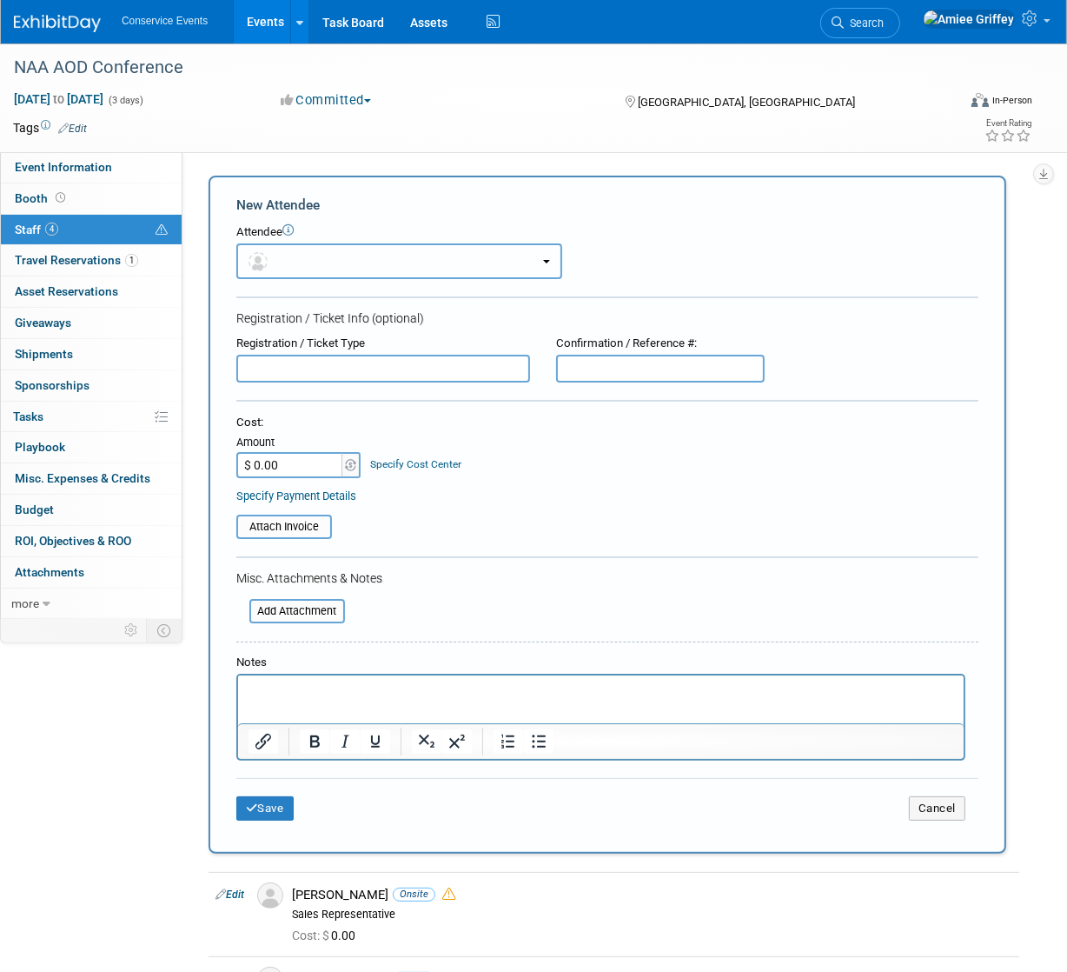
click at [362, 260] on button "button" at bounding box center [399, 261] width 326 height 36
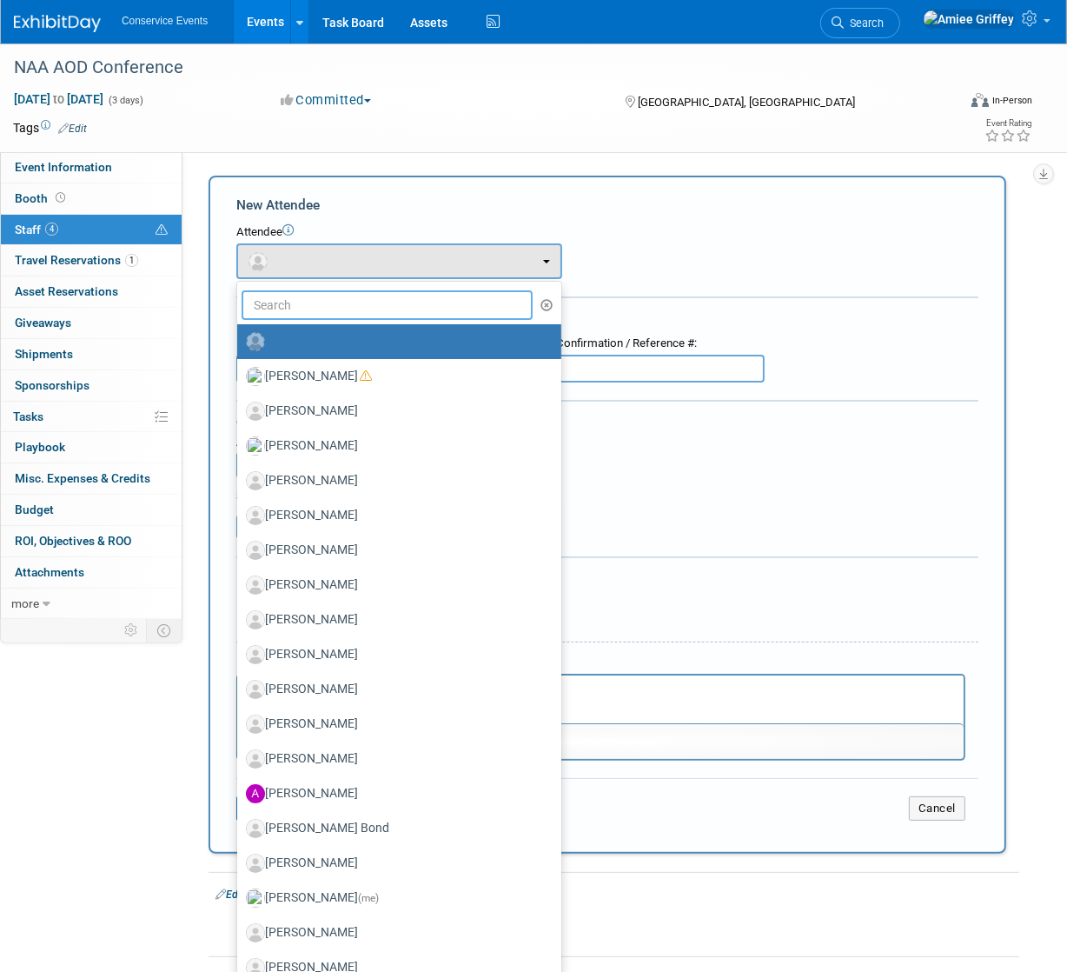
click at [382, 298] on input "text" at bounding box center [387, 305] width 291 height 30
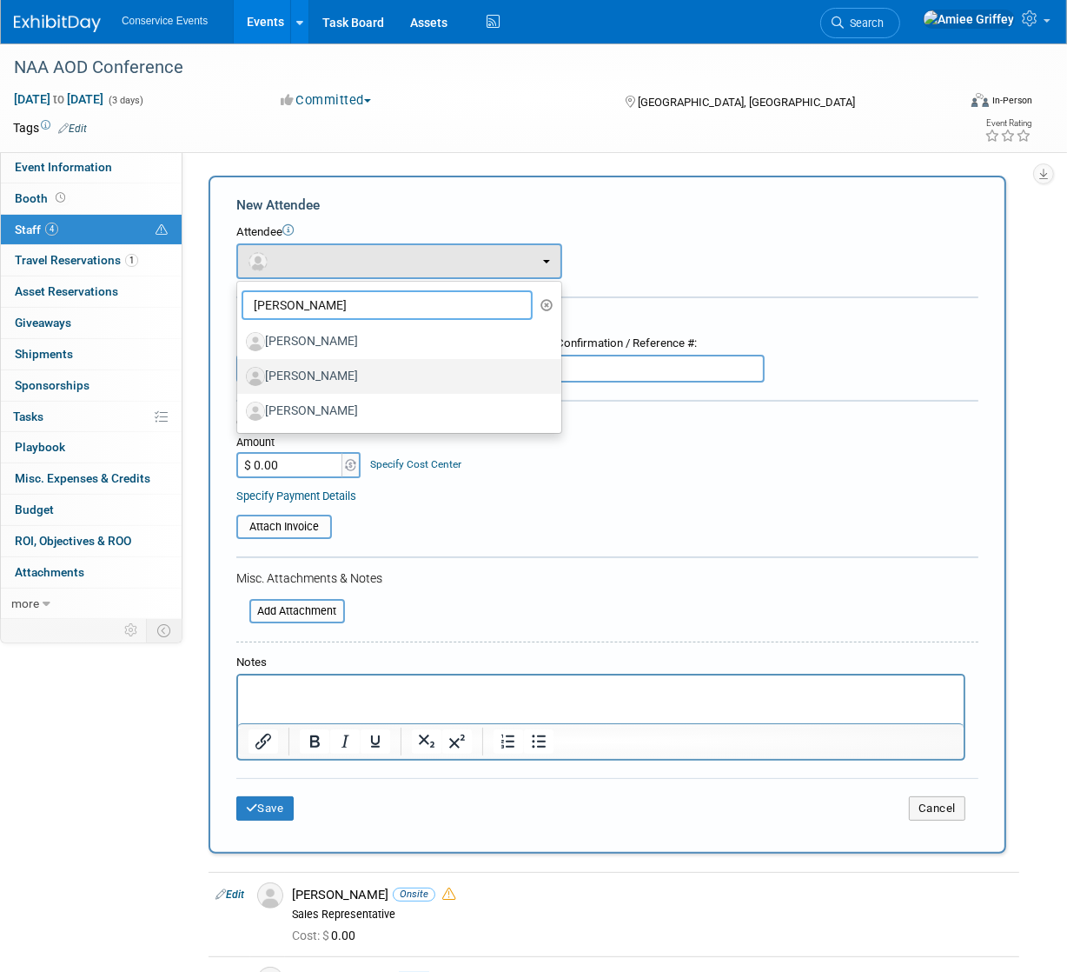
type input "mike"
click at [369, 370] on label "[PERSON_NAME]" at bounding box center [395, 376] width 298 height 28
click at [240, 370] on input "[PERSON_NAME]" at bounding box center [234, 374] width 11 height 11
select select "173189a1-2748-4056-bc17-3548fd1fca4f"
select select "100"
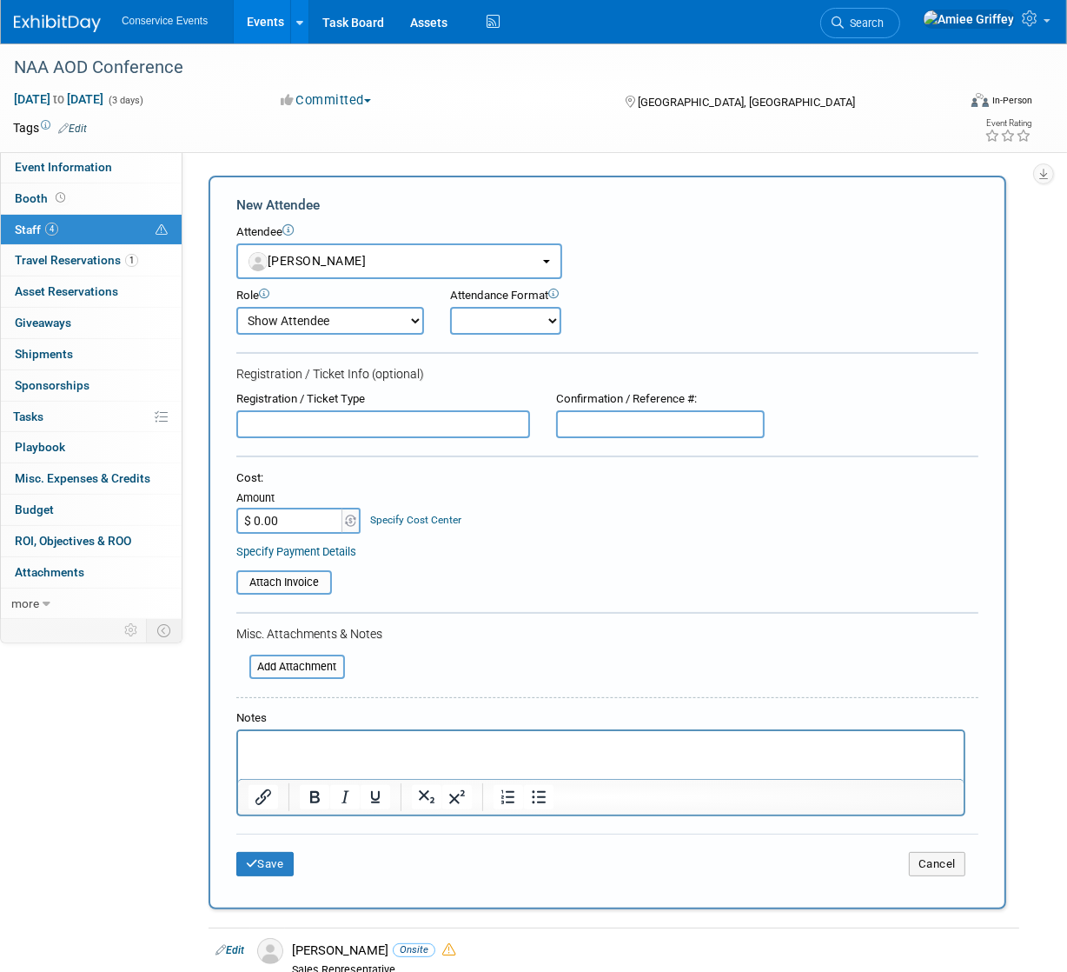
click at [479, 330] on select "Onsite Remote" at bounding box center [505, 321] width 111 height 28
select select "1"
click at [450, 307] on select "Onsite Remote" at bounding box center [505, 321] width 111 height 28
click at [277, 853] on button "Save" at bounding box center [264, 864] width 57 height 24
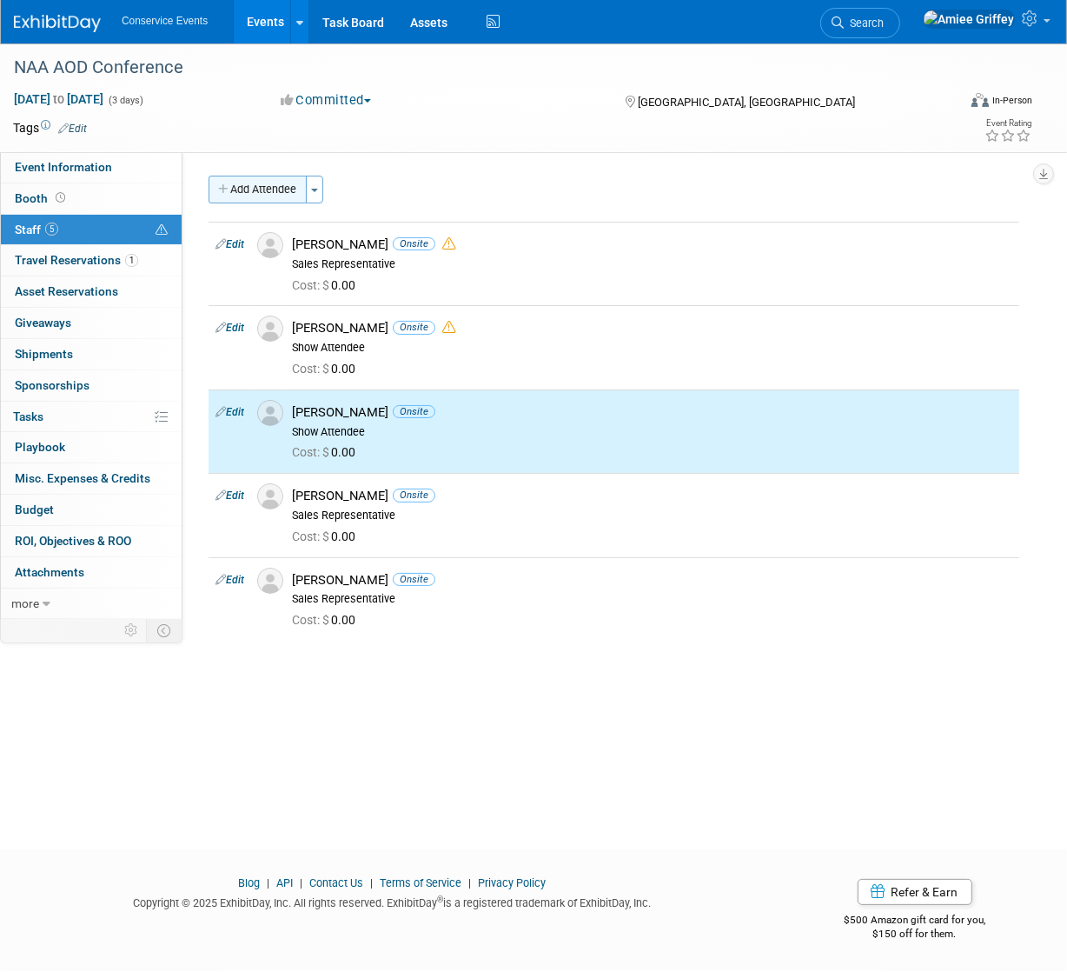
click at [243, 187] on button "Add Attendee" at bounding box center [258, 190] width 98 height 28
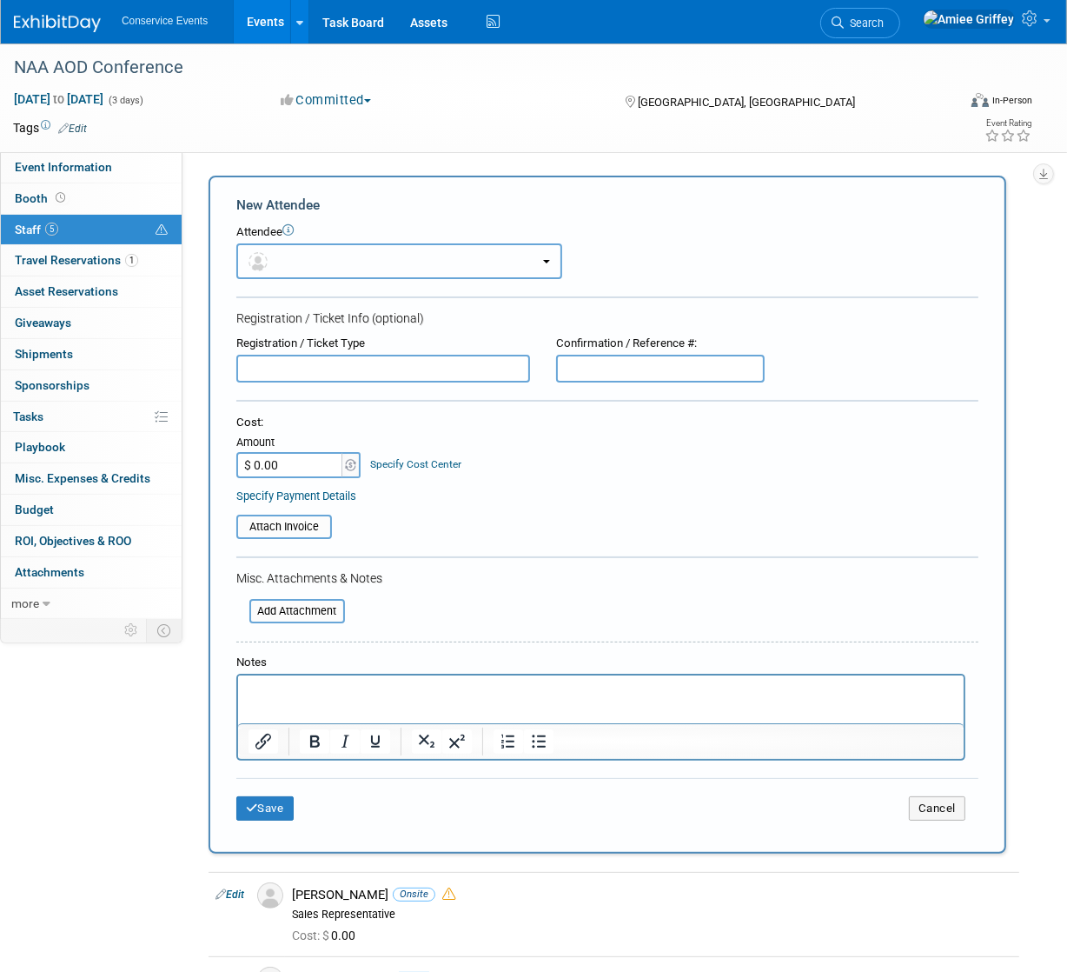
click at [319, 253] on button "button" at bounding box center [399, 261] width 326 height 36
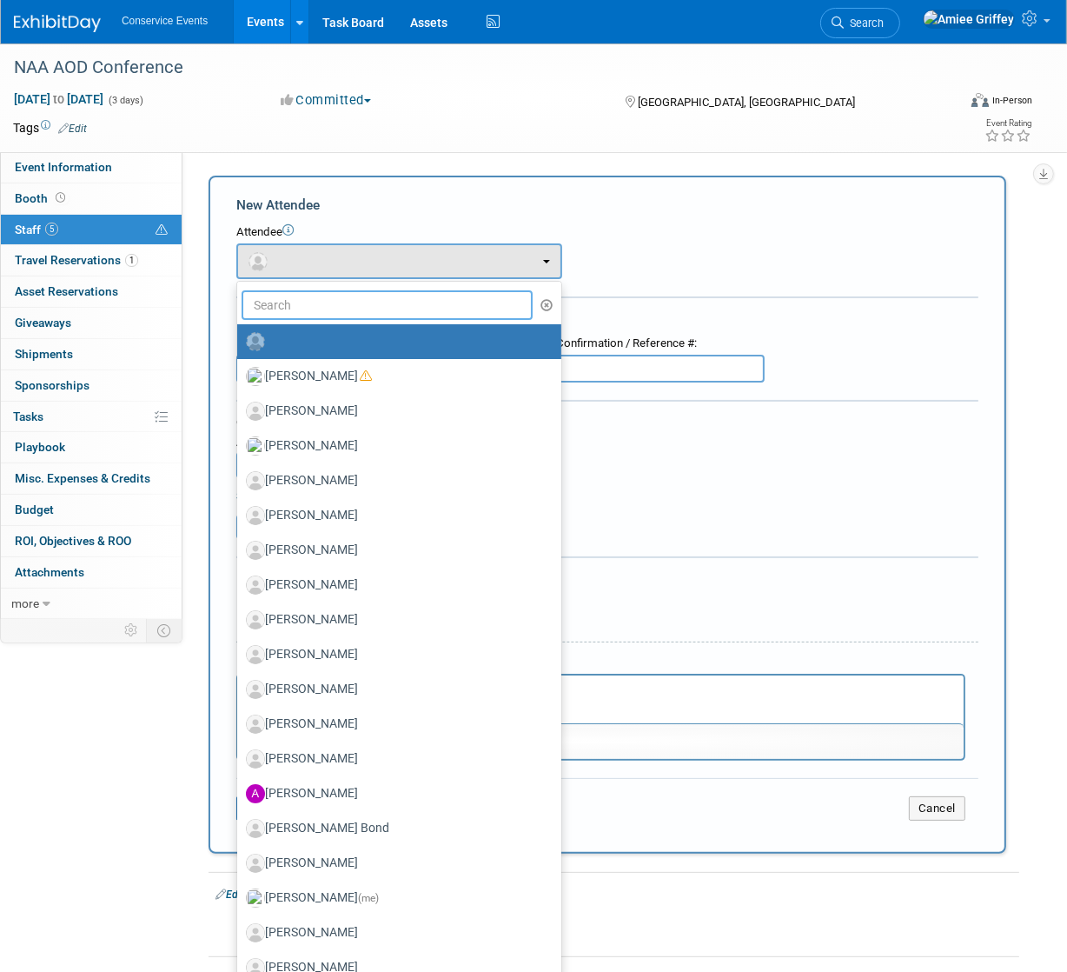
click at [330, 306] on input "text" at bounding box center [387, 305] width 291 height 30
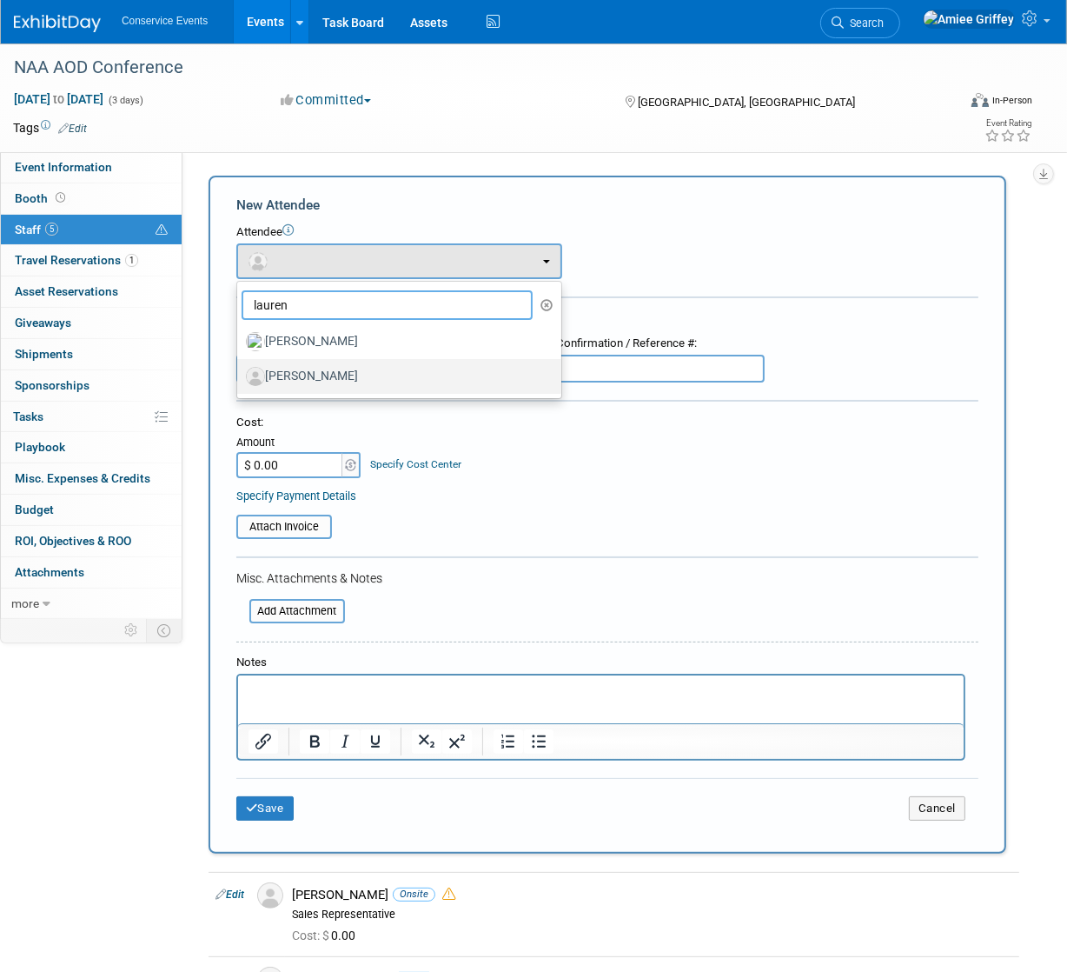
type input "lauren"
click at [342, 377] on label "[PERSON_NAME]" at bounding box center [395, 376] width 298 height 28
click at [240, 377] on input "[PERSON_NAME]" at bounding box center [234, 374] width 11 height 11
select select "18606fea-6d57-4127-83f6-0985c3f7dd12"
select select "100"
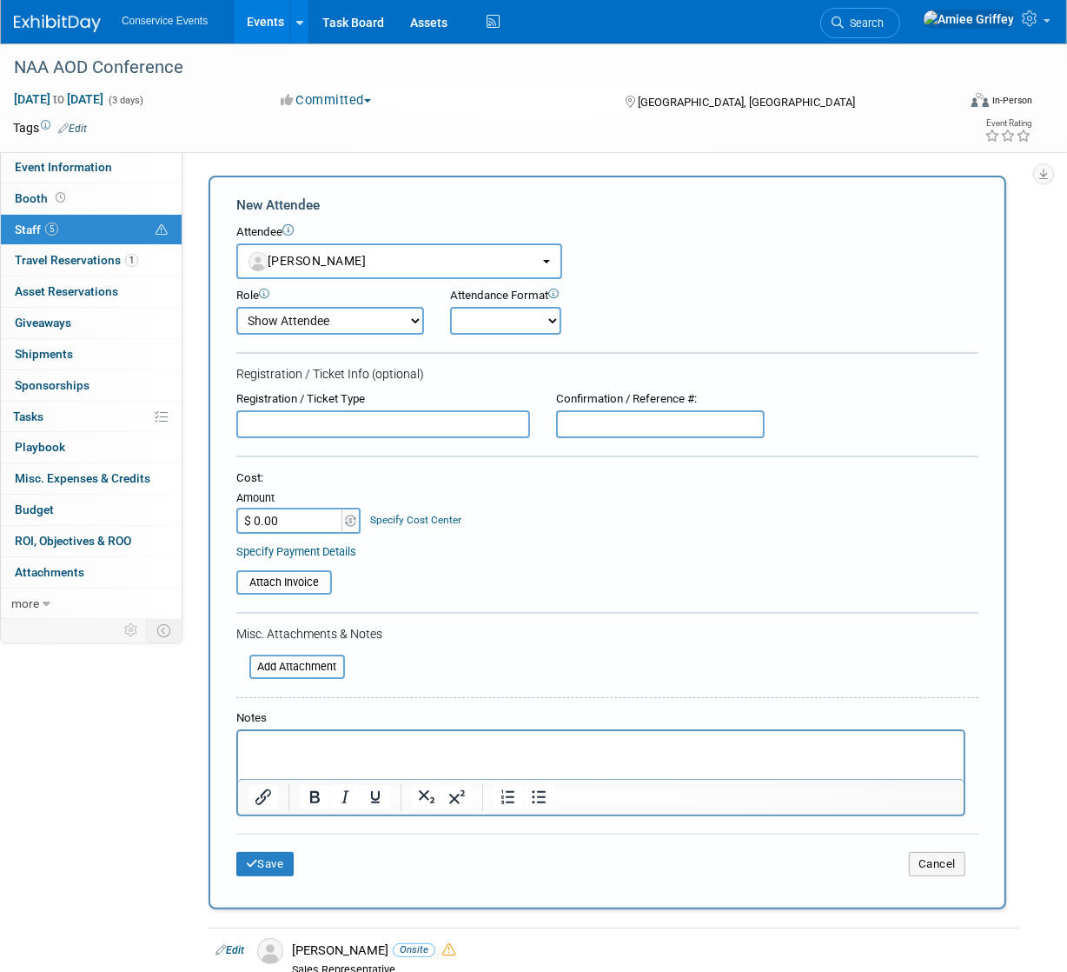
click at [495, 324] on select "Onsite Remote" at bounding box center [505, 321] width 111 height 28
select select "1"
click at [450, 307] on select "Onsite Remote" at bounding box center [505, 321] width 111 height 28
click at [279, 857] on button "Save" at bounding box center [264, 864] width 57 height 24
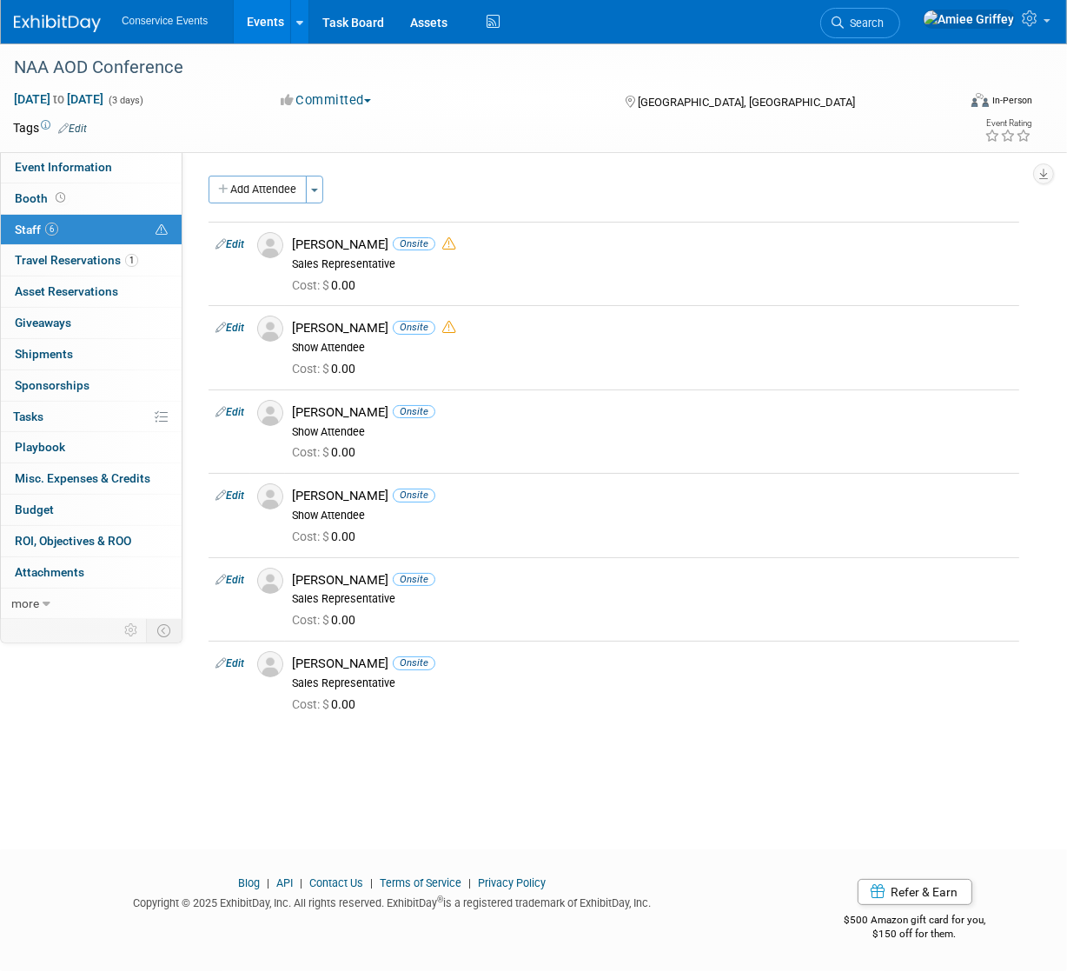
click at [270, 19] on link "Events" at bounding box center [265, 21] width 63 height 43
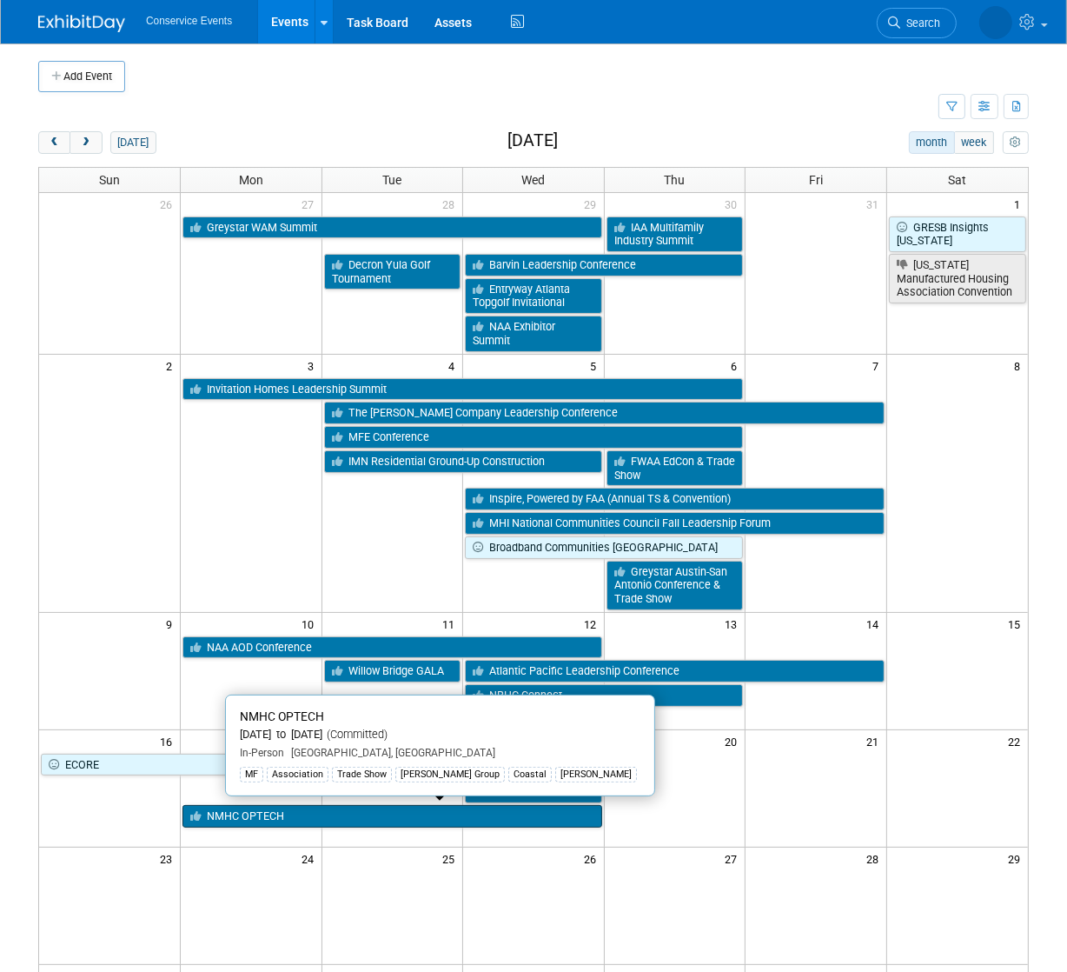
click at [300, 823] on link "NMHC OPTECH" at bounding box center [393, 816] width 420 height 23
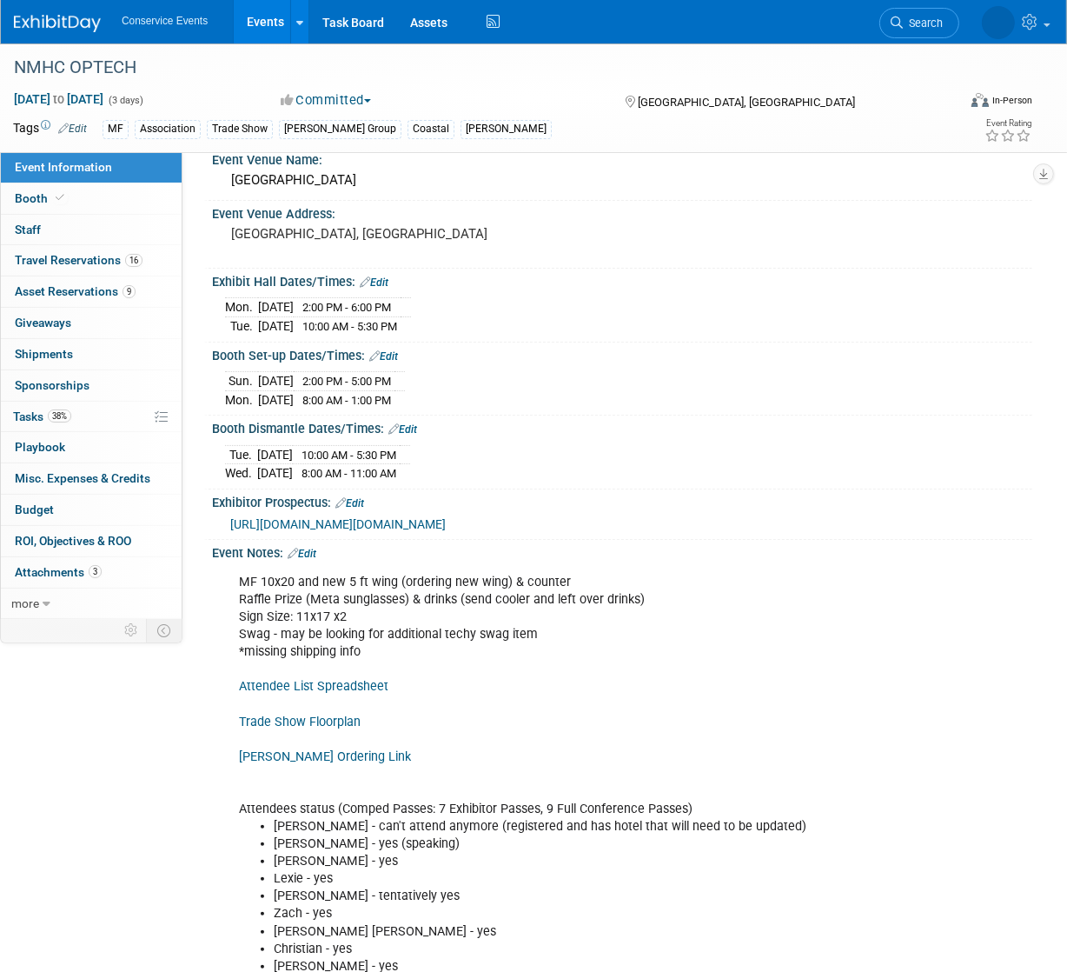
scroll to position [79, 0]
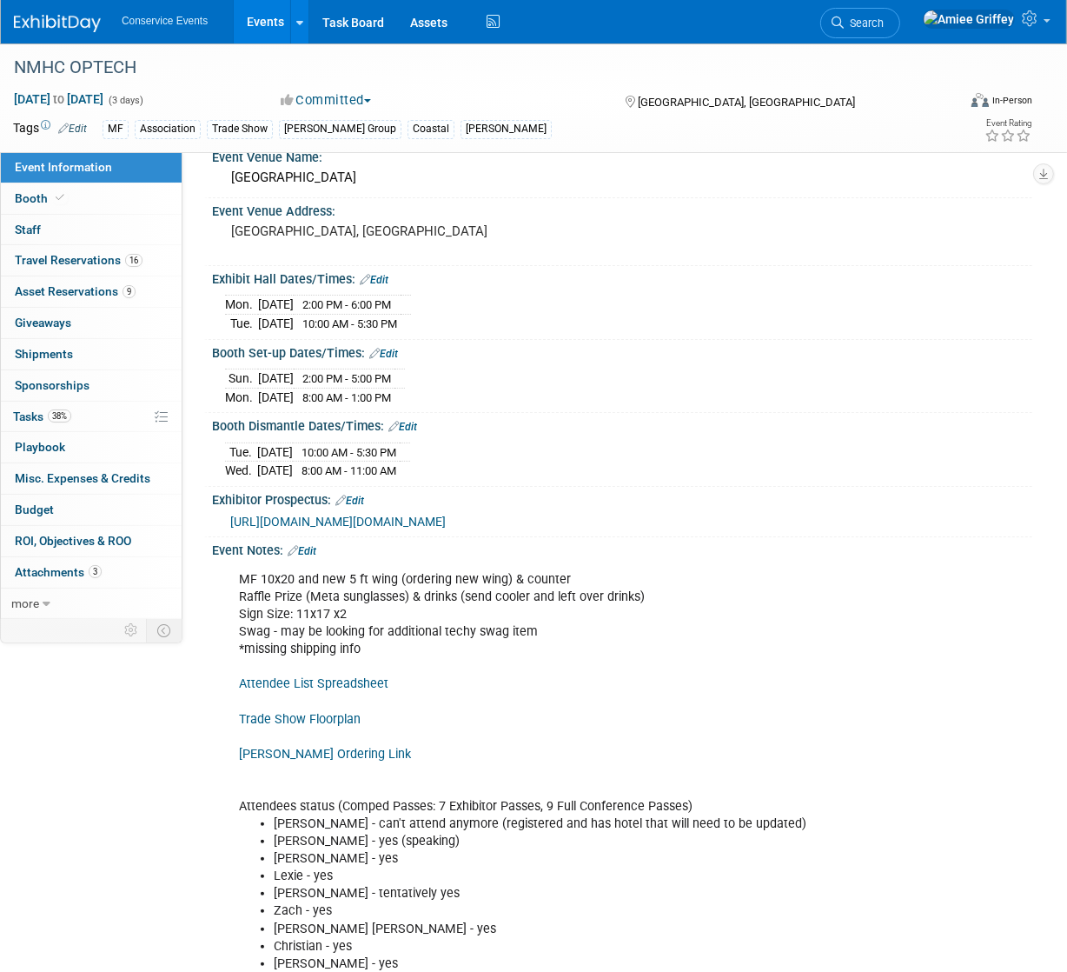
click at [316, 557] on link "Edit" at bounding box center [302, 551] width 29 height 12
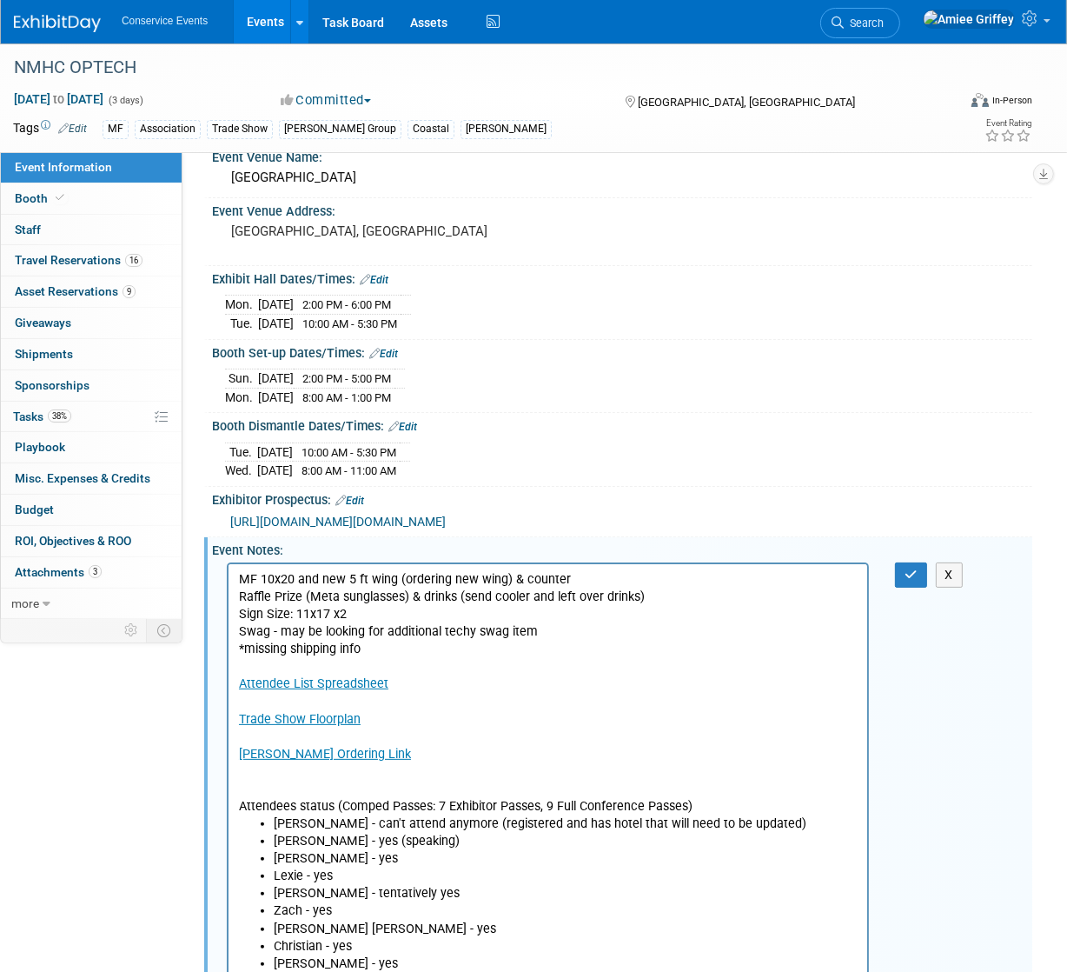
scroll to position [0, 0]
click at [310, 777] on p "MF 10x20 and new 5 ft wing (ordering new wing) & counter Raffle Prize (Meta sun…" at bounding box center [547, 692] width 619 height 244
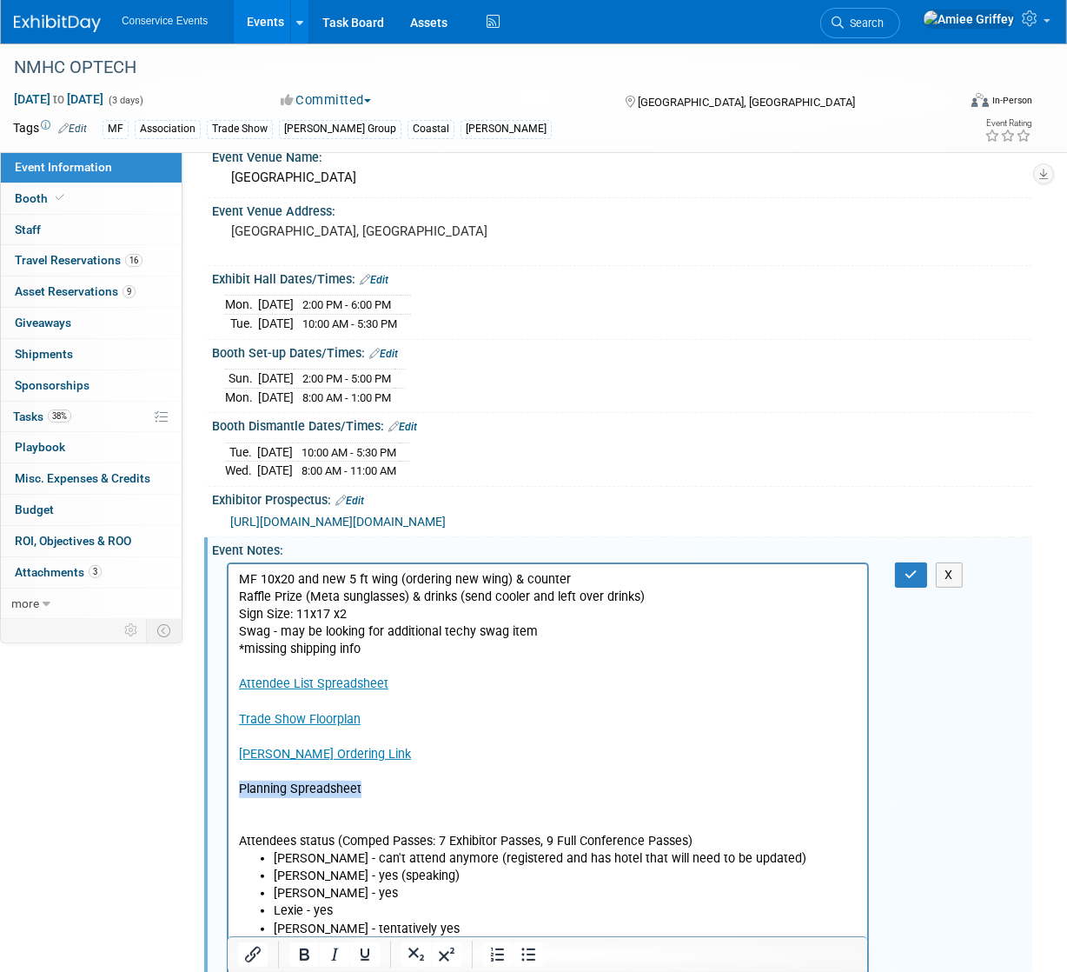
drag, startPoint x: 368, startPoint y: 789, endPoint x: 237, endPoint y: 788, distance: 130.4
click at [238, 788] on p "Planning Spreadsheet" at bounding box center [547, 788] width 619 height 17
click at [256, 959] on icon "Insert/edit link" at bounding box center [253, 954] width 21 height 21
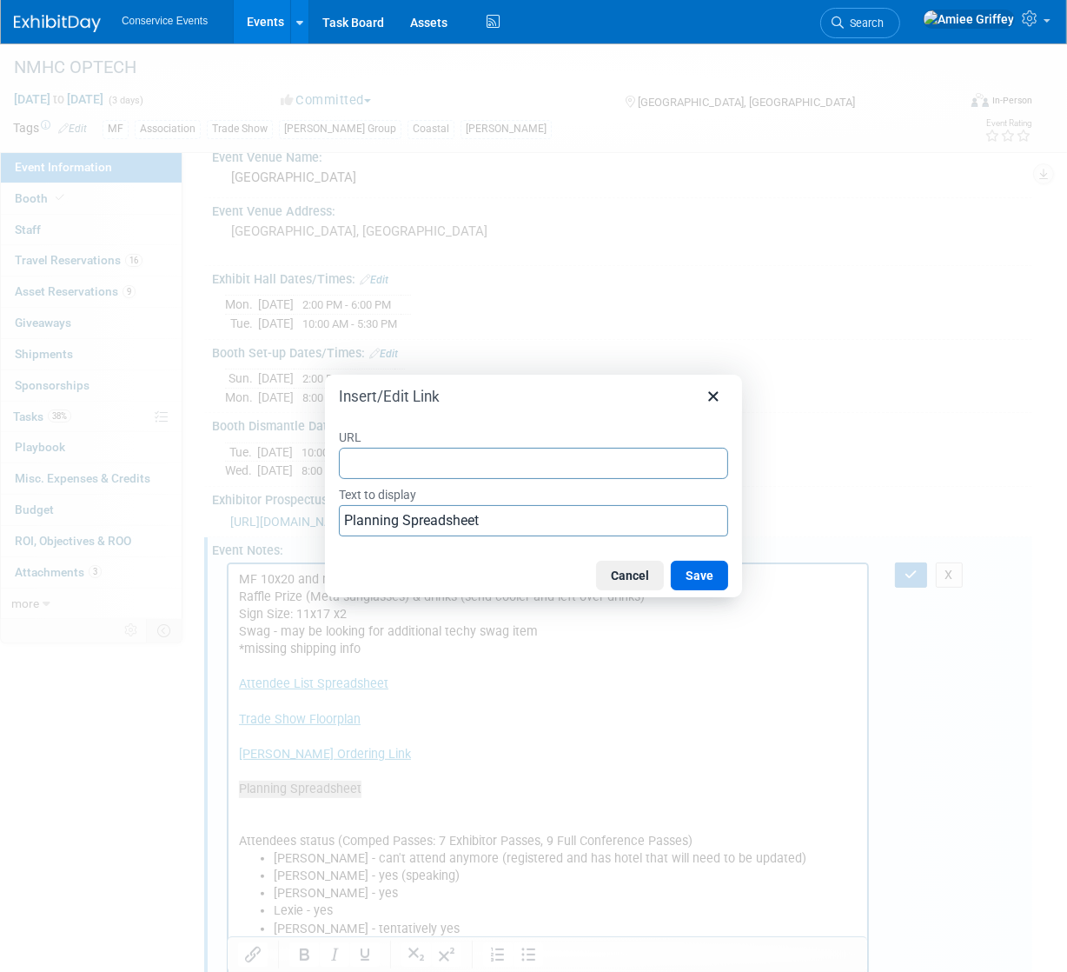
click at [387, 457] on input "URL" at bounding box center [533, 463] width 389 height 31
type input "https://docs.google.com/spreadsheets/d/1IcM9ff-m3xLf9-5QYLZyu2EZ1H05NjGOF9BfihM…"
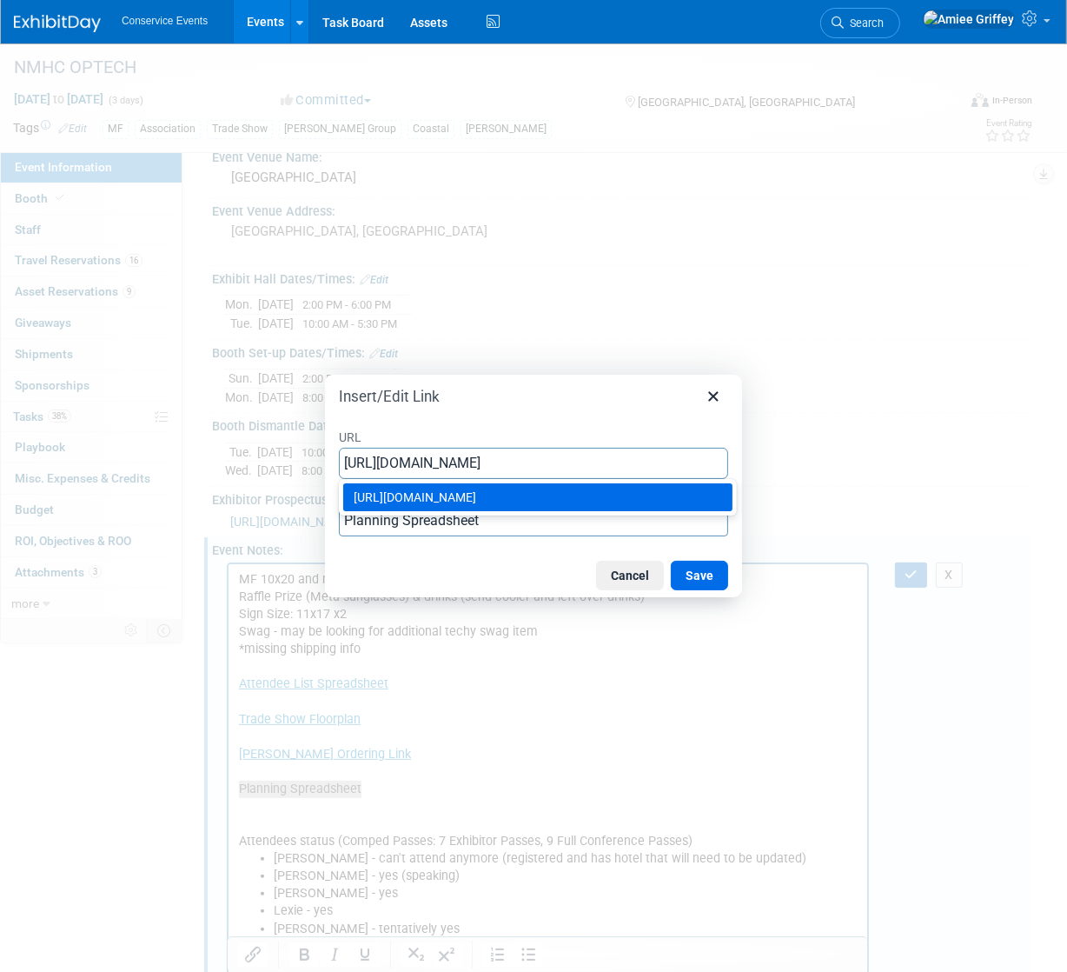
click at [615, 507] on div "https://docs.google.com/spreadsheets/d/1IcM9ff-m3xLf9-5QYLZyu2EZ1H05NjGOF9BfihM…" at bounding box center [540, 497] width 372 height 21
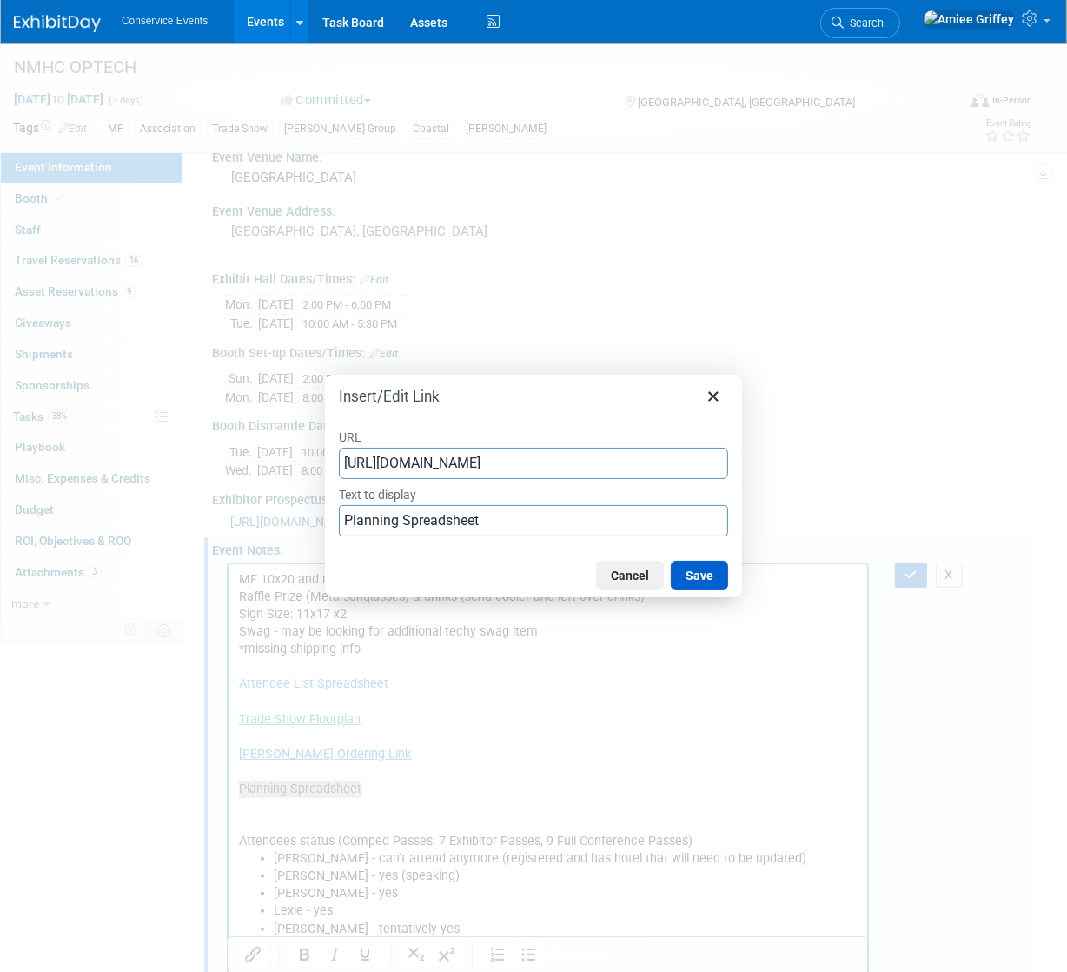
click at [692, 571] on button "Save" at bounding box center [699, 576] width 57 height 30
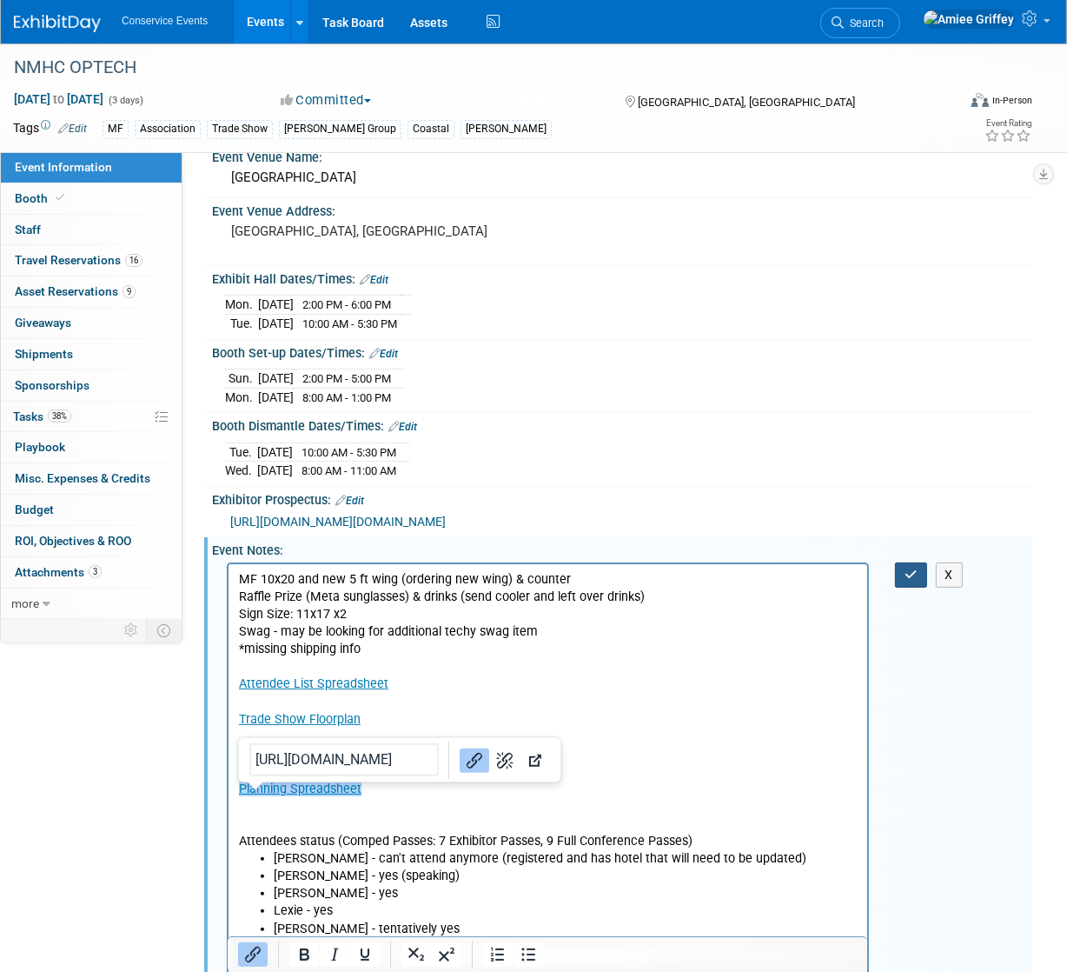
click at [910, 581] on icon "button" at bounding box center [911, 574] width 13 height 12
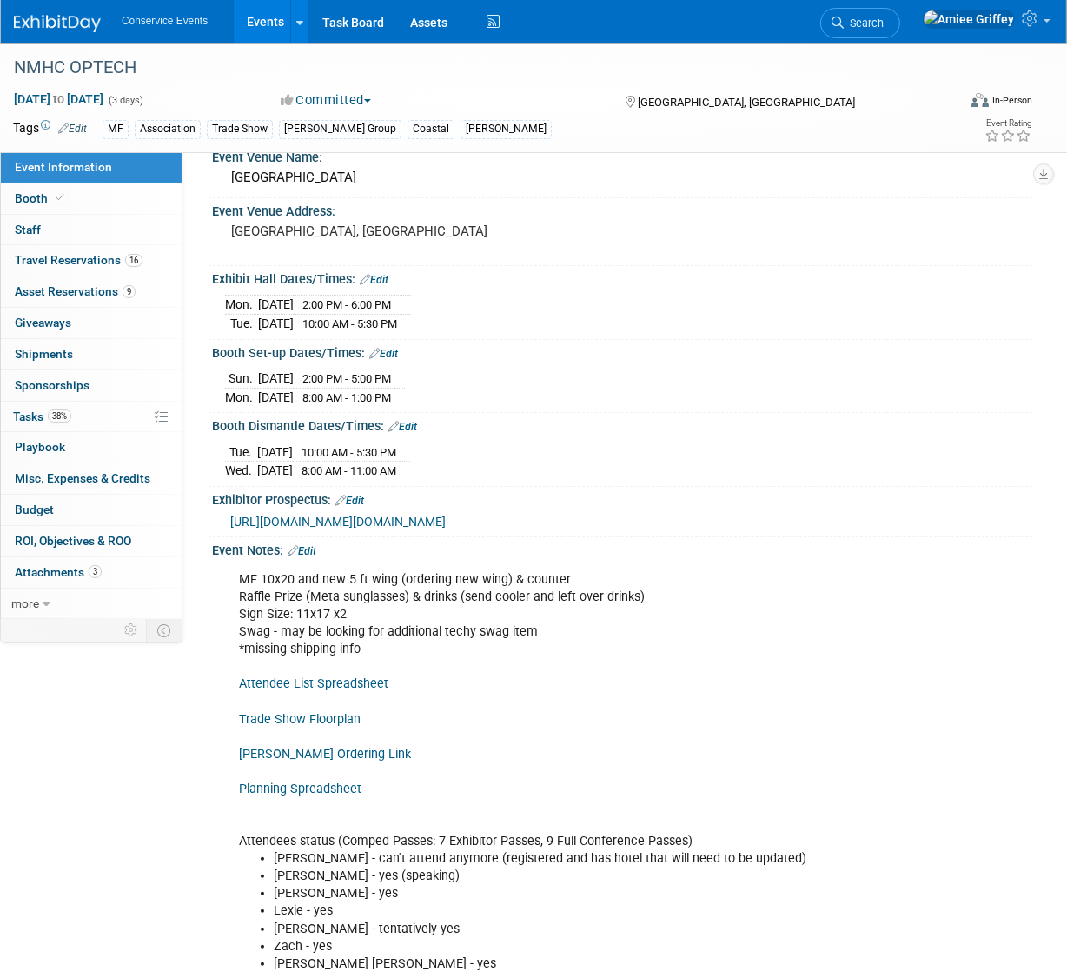
click at [275, 18] on link "Events" at bounding box center [265, 21] width 63 height 43
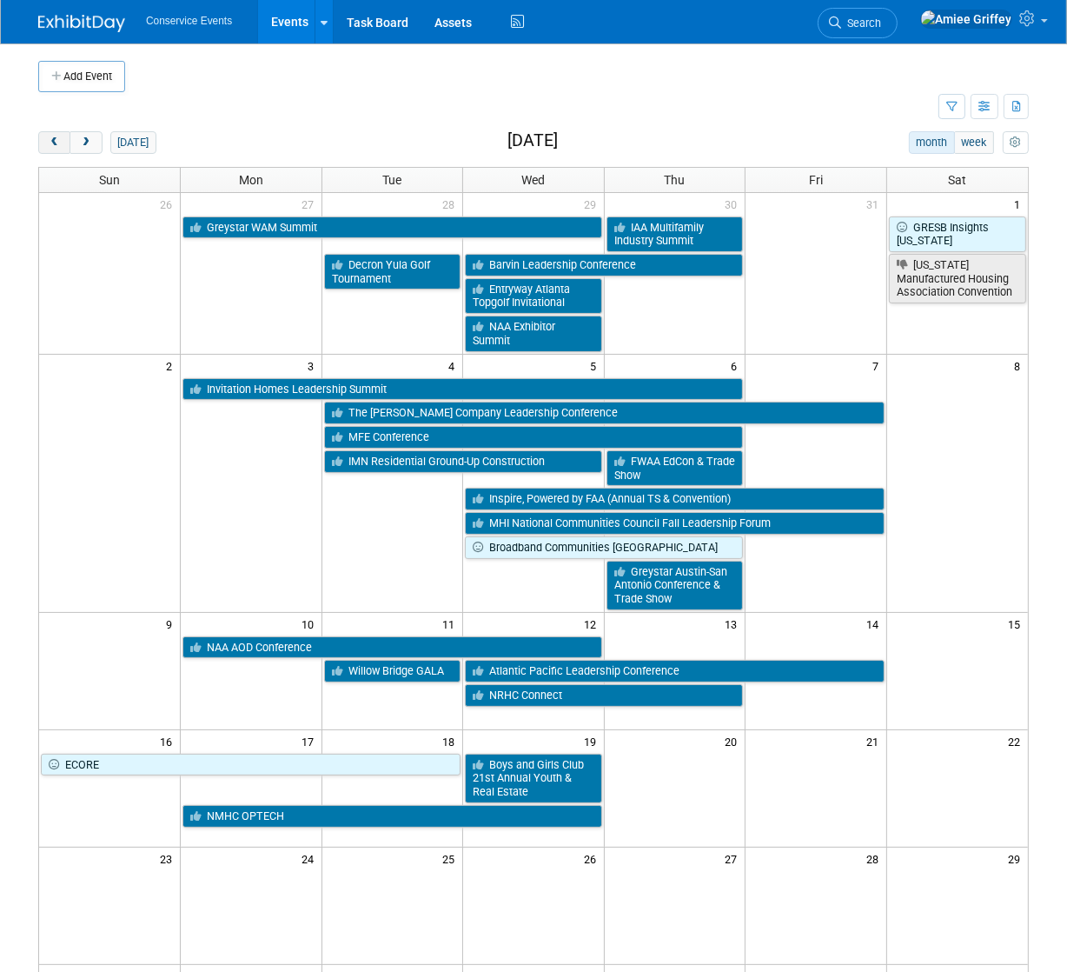
click at [57, 147] on span "prev" at bounding box center [54, 142] width 13 height 11
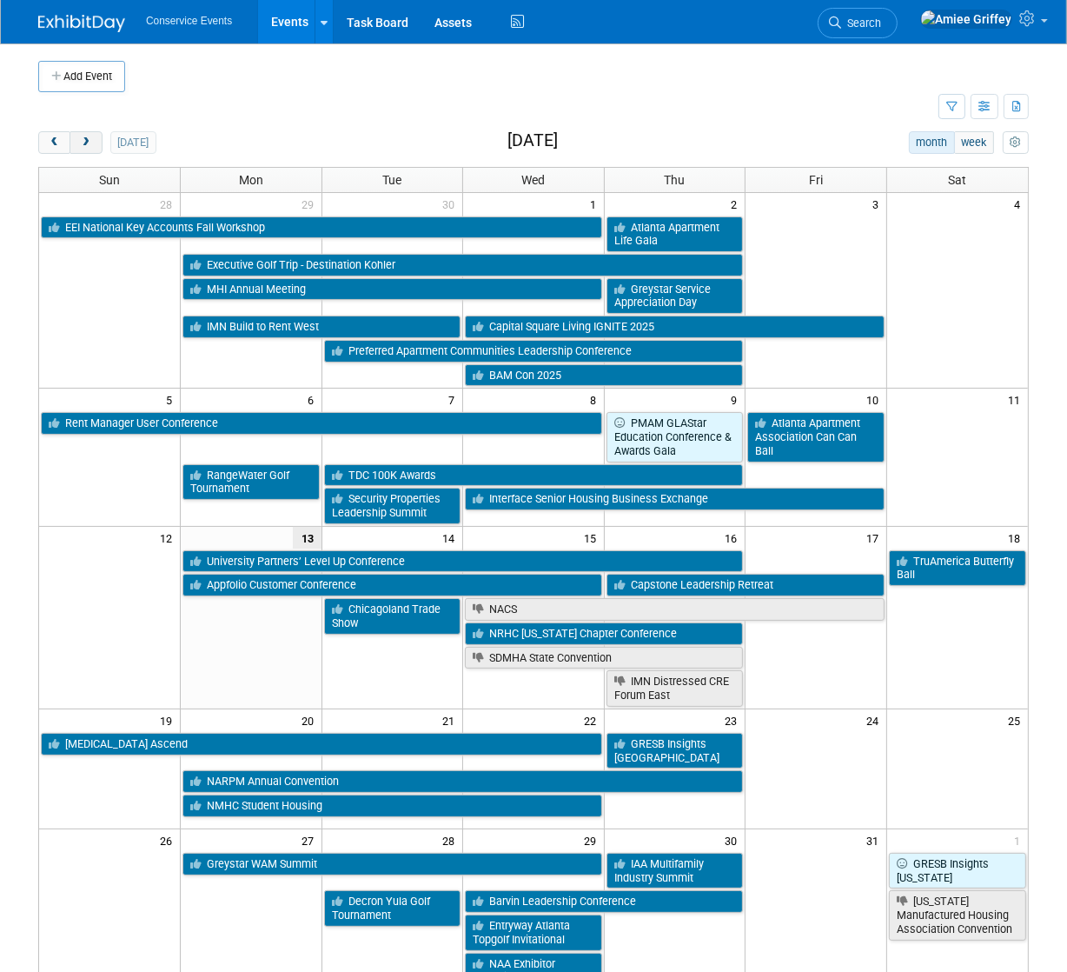
click at [86, 146] on span "next" at bounding box center [85, 142] width 13 height 11
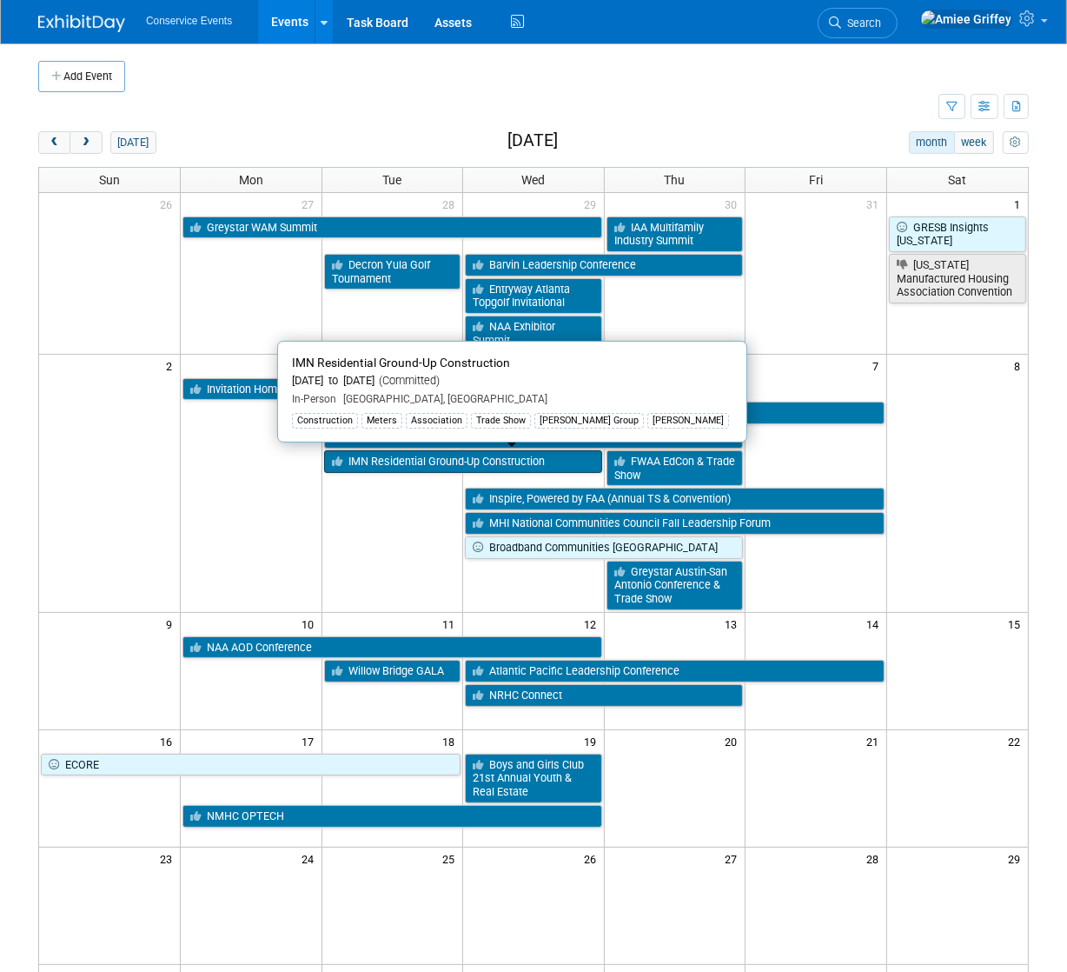
click at [412, 464] on link "IMN Residential Ground-Up Construction" at bounding box center [463, 461] width 278 height 23
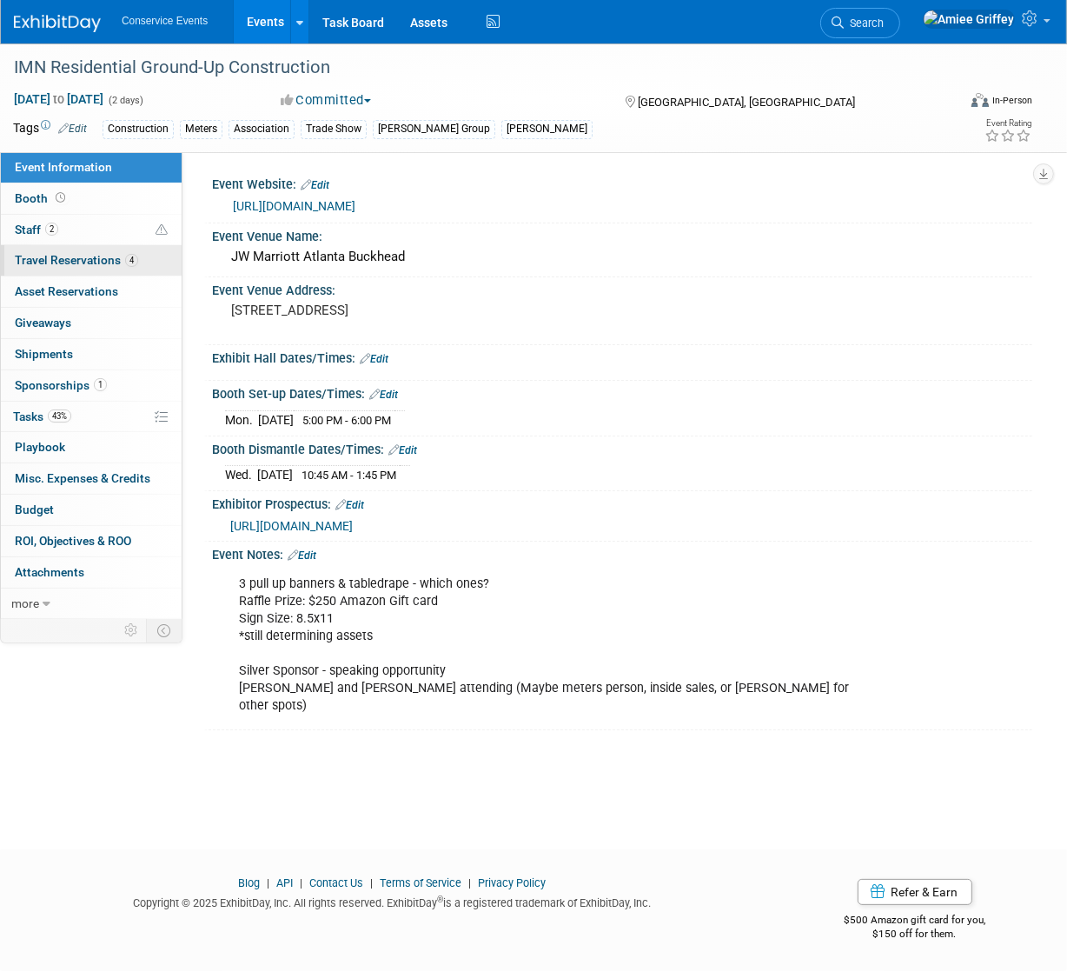
click at [46, 263] on span "Travel Reservations 4" at bounding box center [76, 260] width 123 height 14
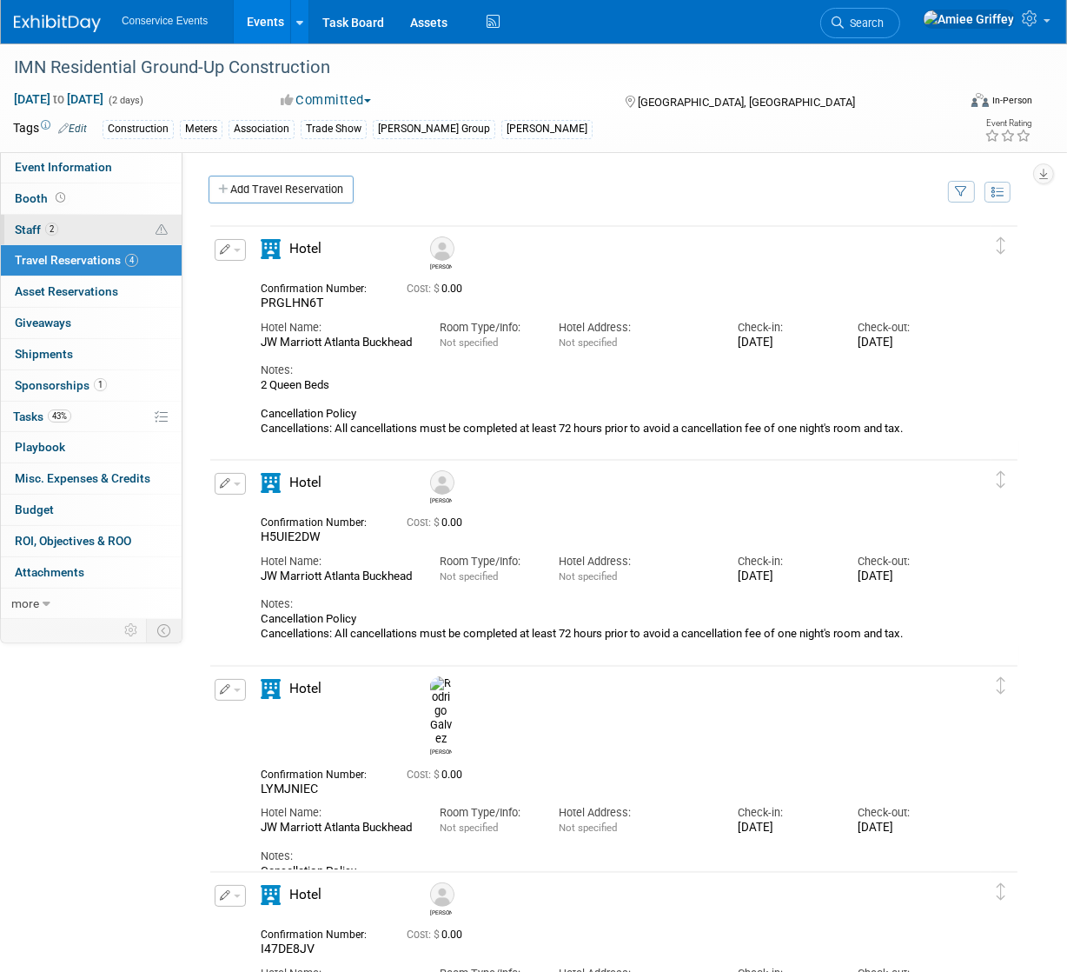
click at [63, 225] on link "2 Staff 2" at bounding box center [91, 230] width 181 height 30
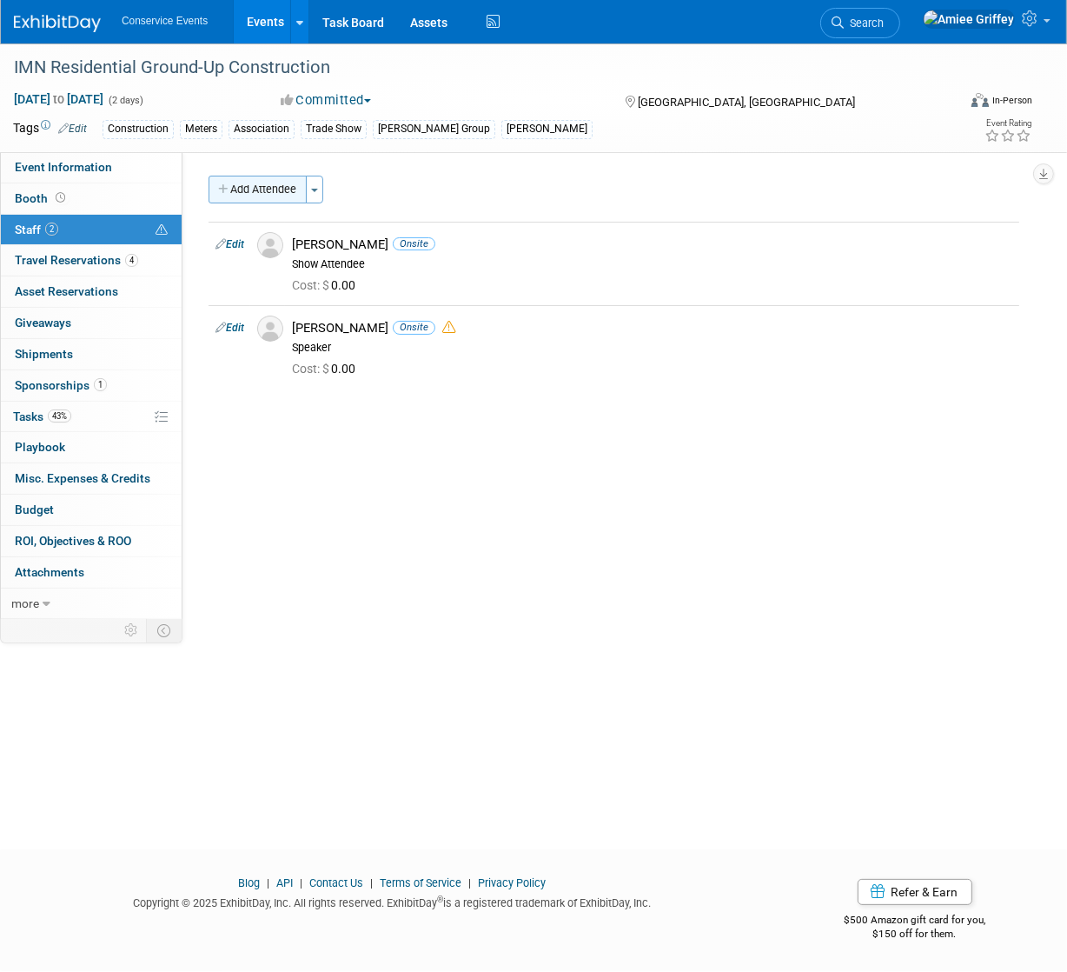
click at [272, 183] on button "Add Attendee" at bounding box center [258, 190] width 98 height 28
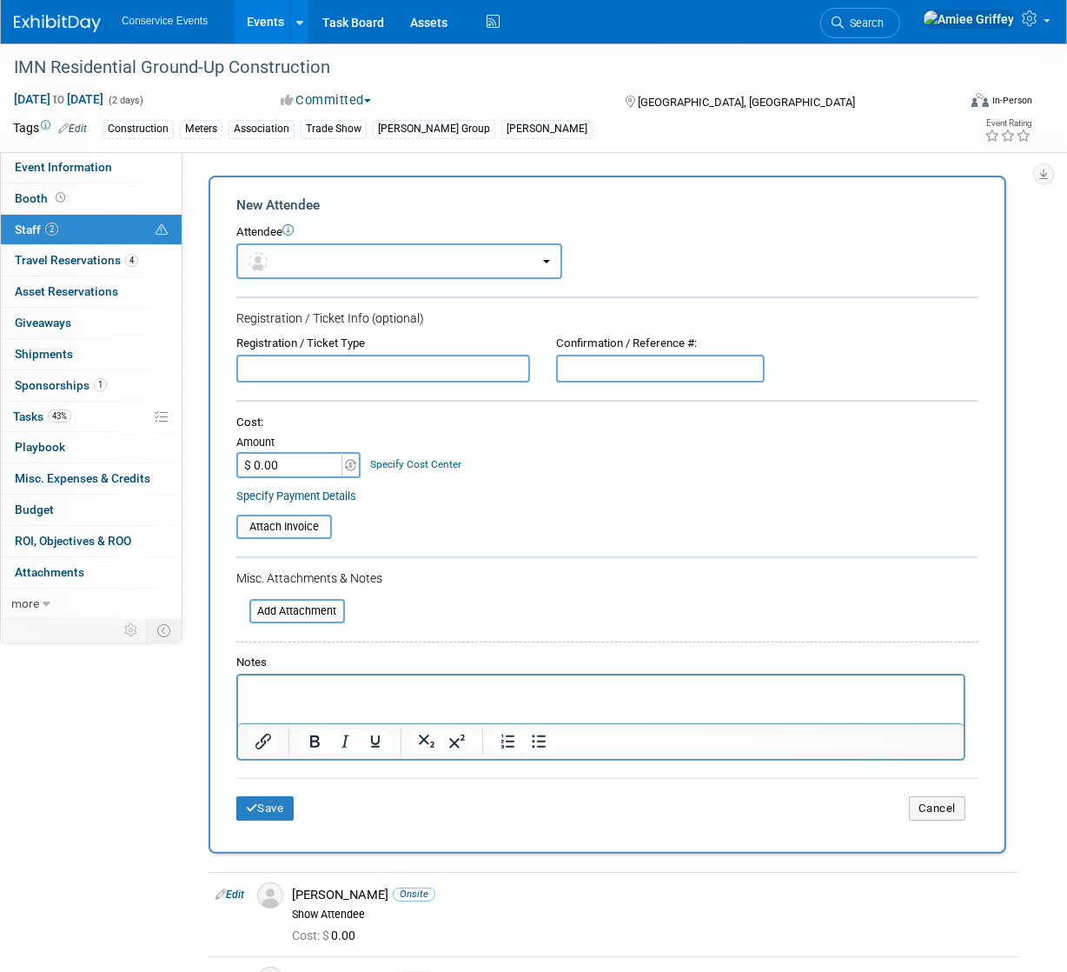
click at [304, 259] on button "button" at bounding box center [399, 261] width 326 height 36
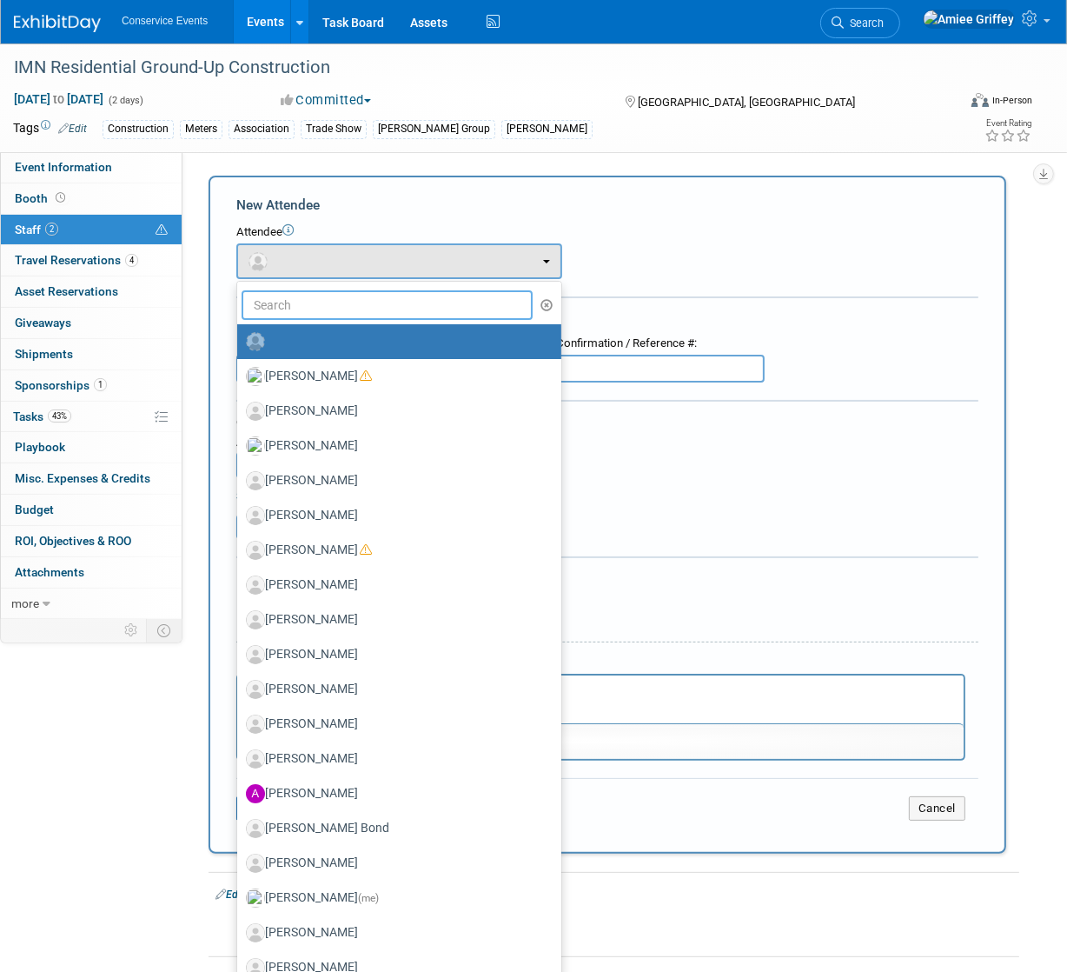
click at [293, 301] on input "text" at bounding box center [387, 305] width 291 height 30
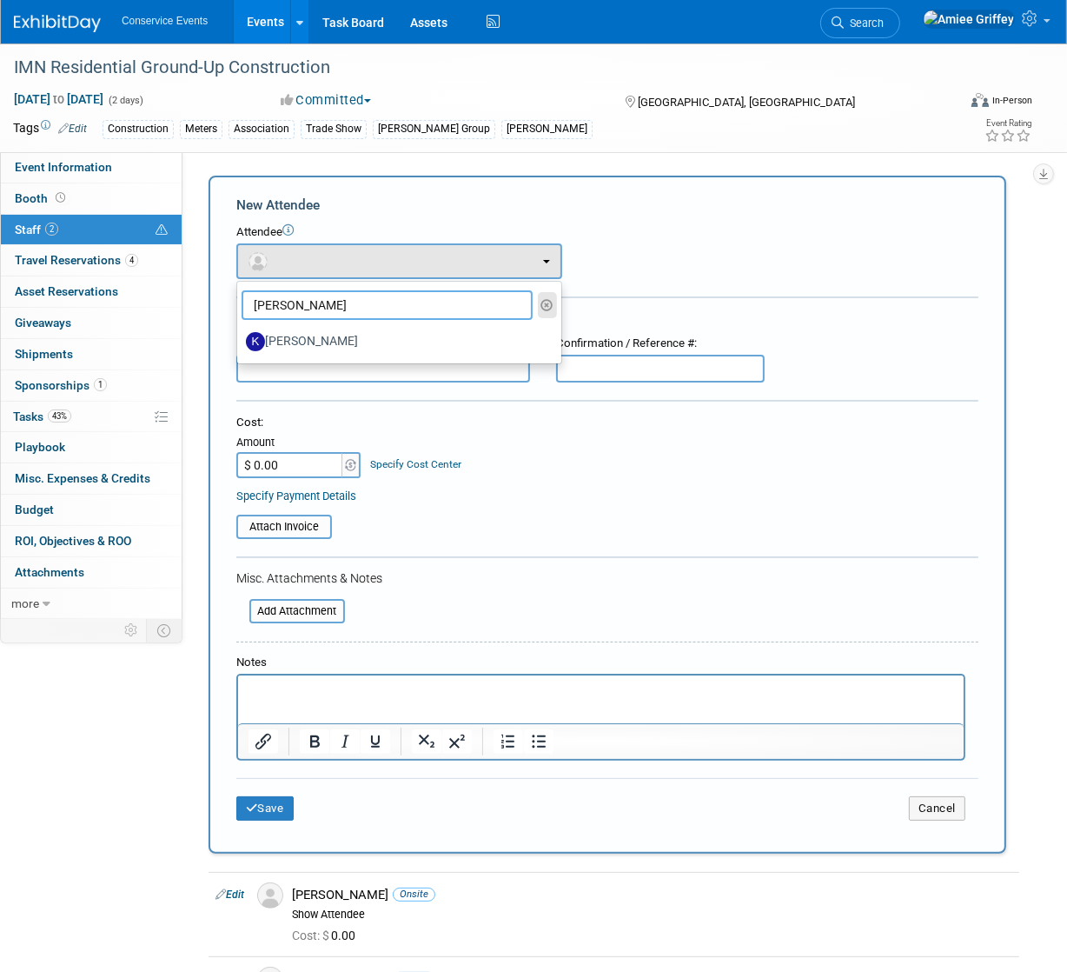
type input "[PERSON_NAME]"
click at [549, 302] on icon "button" at bounding box center [548, 305] width 13 height 12
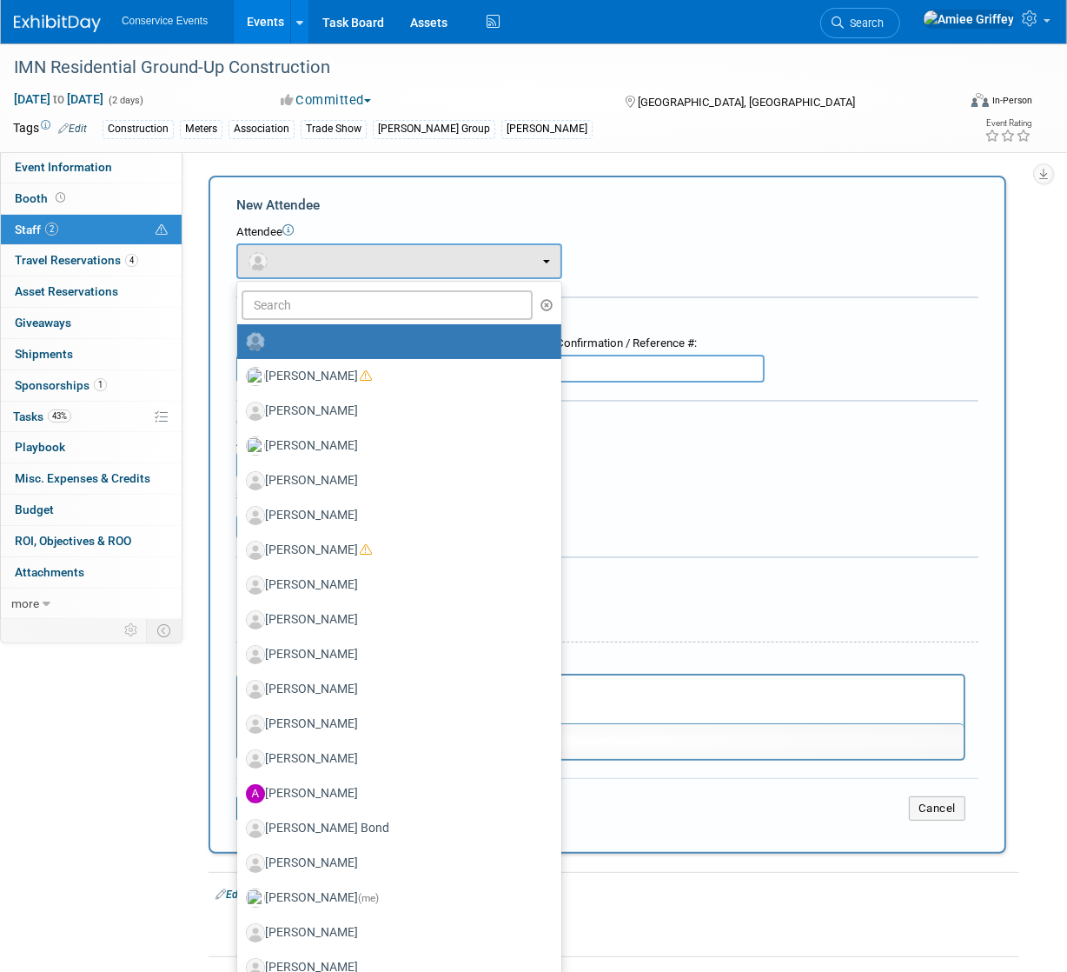
click at [656, 244] on div "Attendee <img src="[URL][DOMAIN_NAME]" style="width: 22px; height: 22px; border…" at bounding box center [607, 251] width 742 height 55
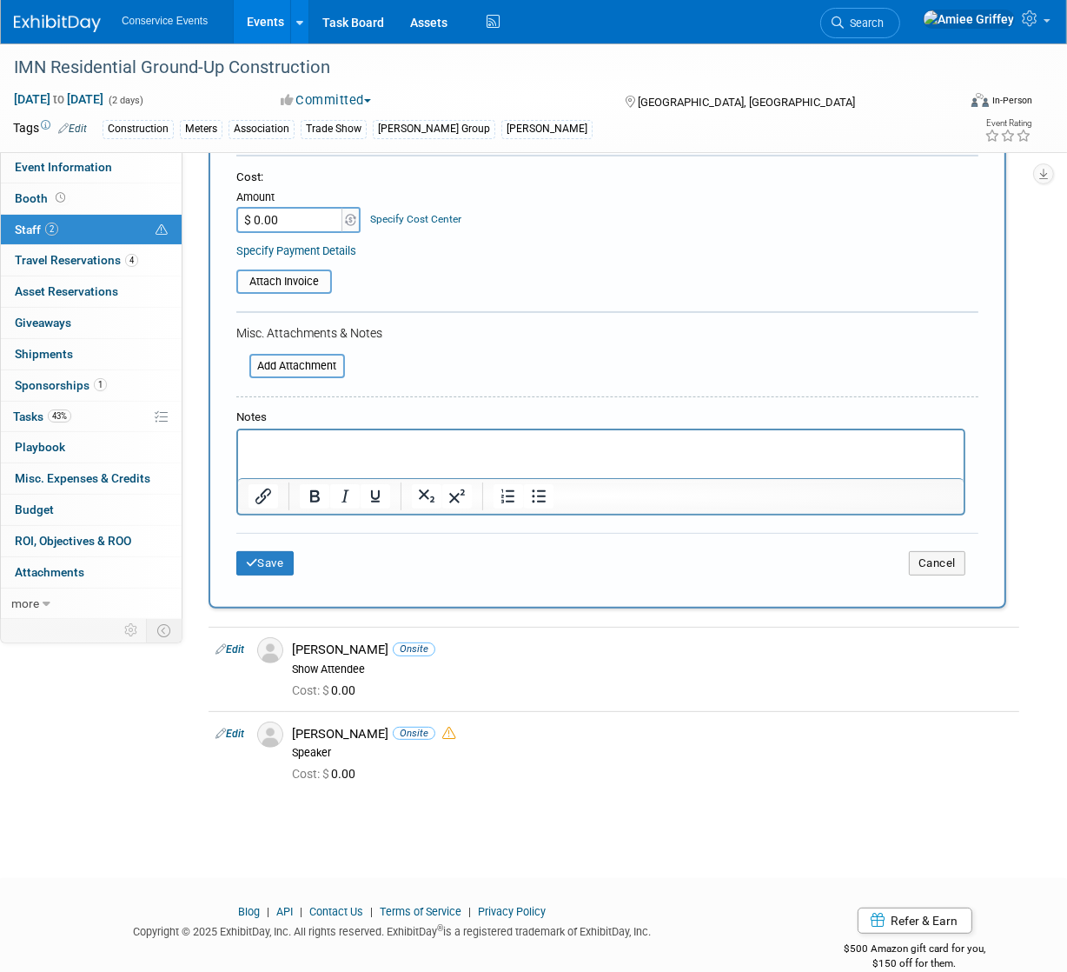
scroll to position [269, 0]
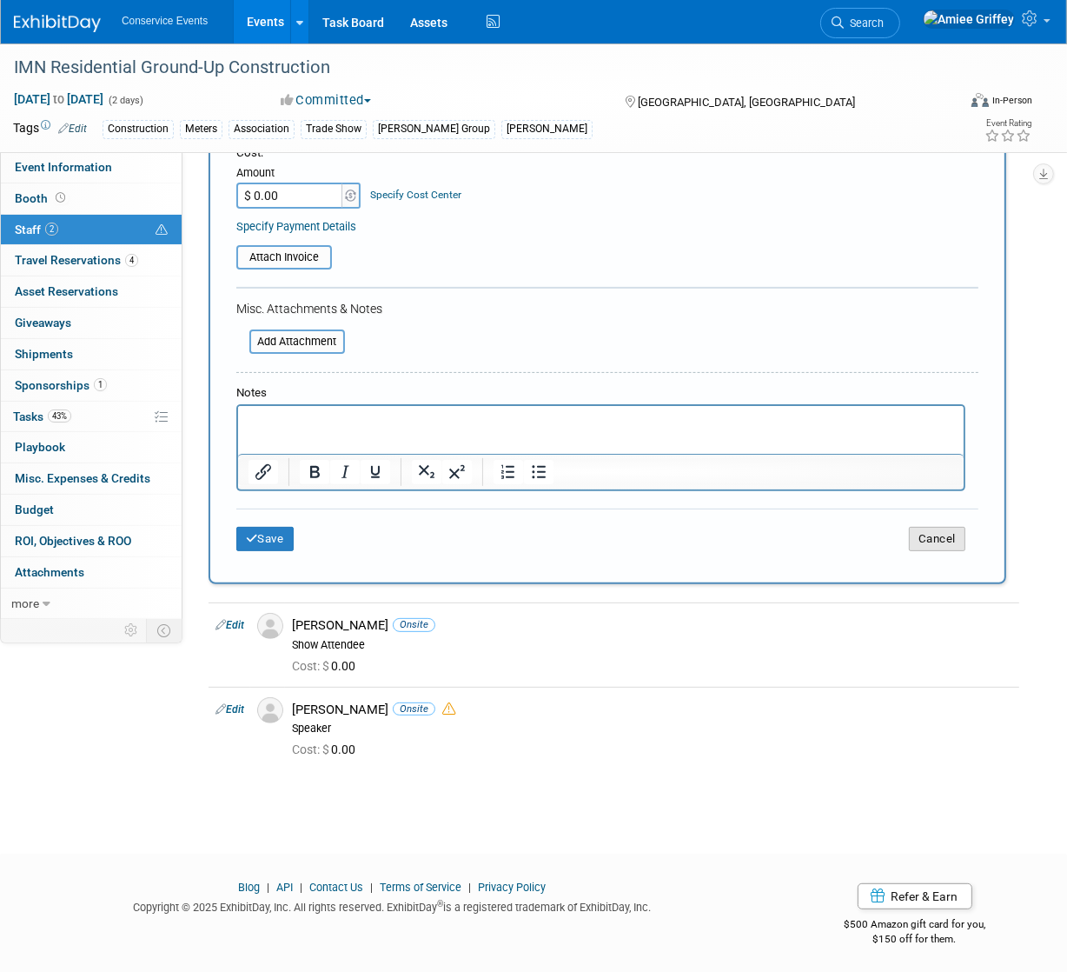
click at [926, 538] on button "Cancel" at bounding box center [937, 539] width 57 height 24
